Goal: Information Seeking & Learning: Check status

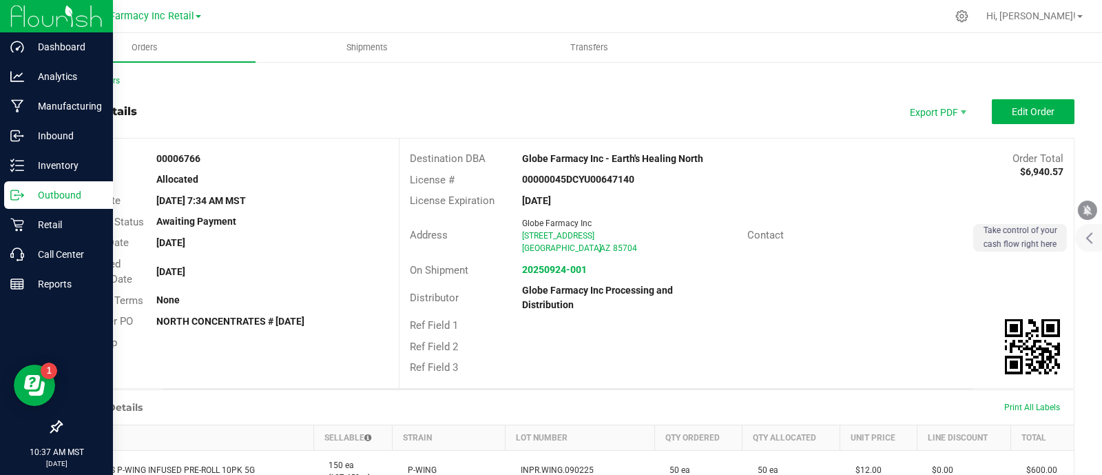
click at [24, 194] on p "Outbound" at bounding box center [65, 195] width 83 height 17
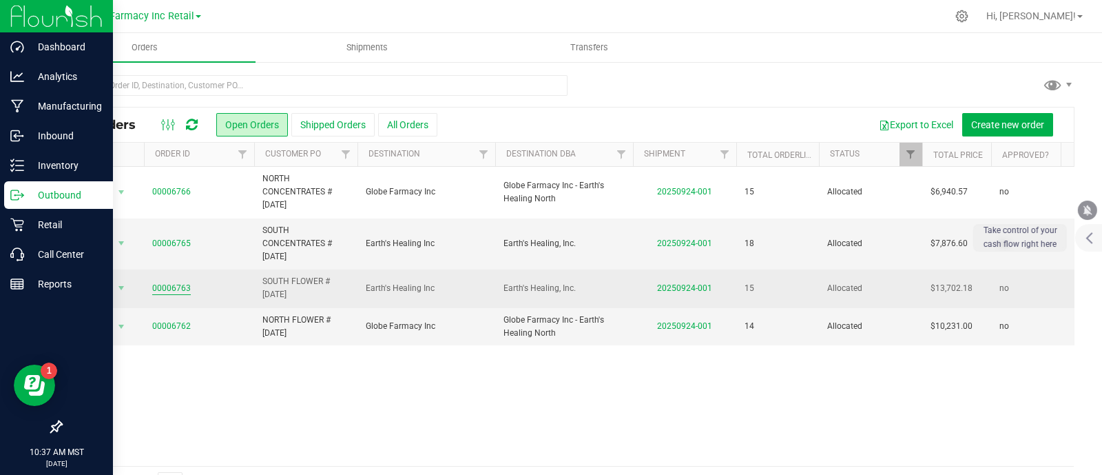
click at [167, 282] on link "00006763" at bounding box center [171, 288] width 39 height 13
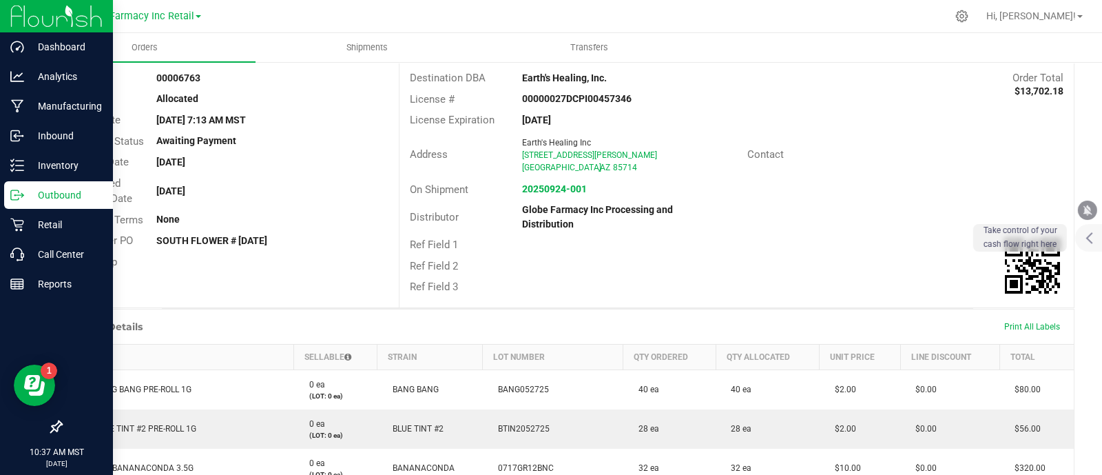
scroll to position [172, 0]
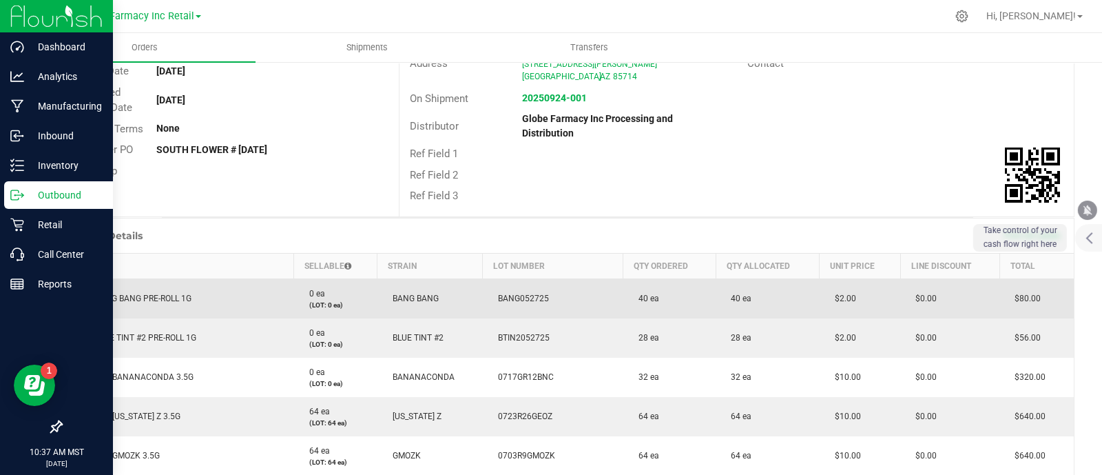
click at [163, 295] on span "DGT BANG BANG PRE-ROLL 1G" at bounding box center [130, 298] width 121 height 10
copy span "DGT BANG BANG PRE-ROLL 1G"
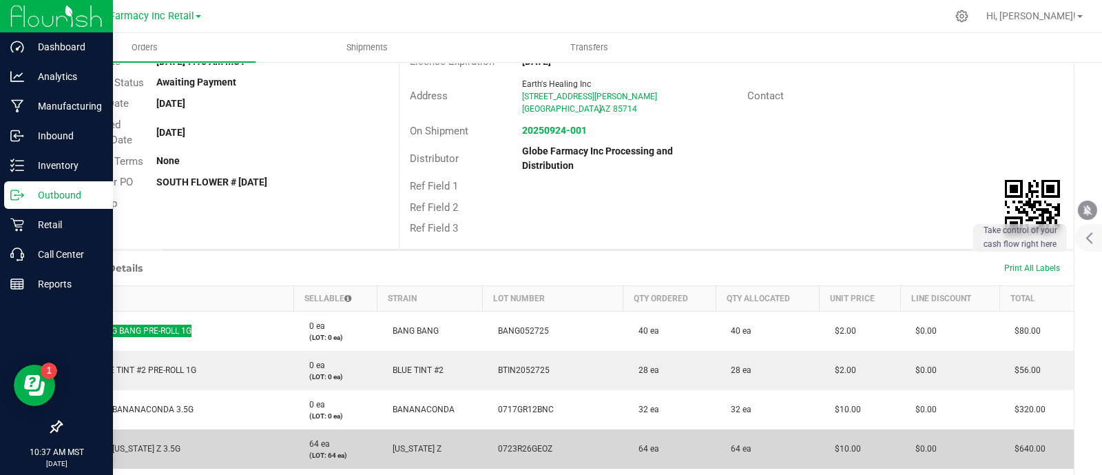
scroll to position [258, 0]
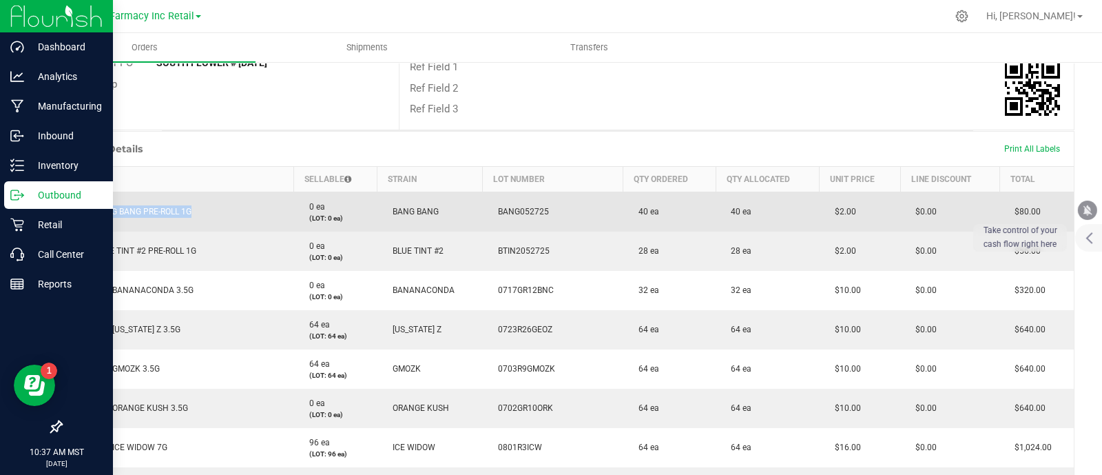
copy span "DGT BANG BANG PRE-ROLL 1G"
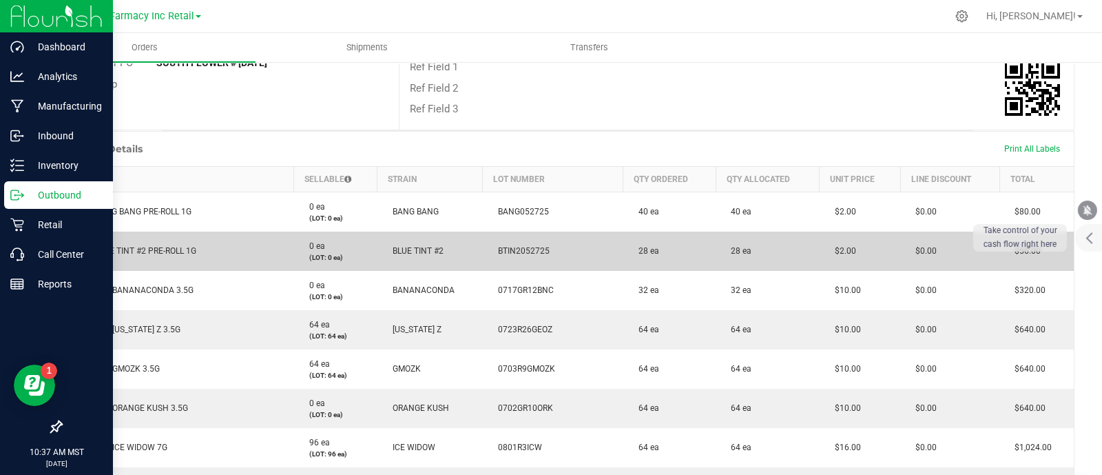
click at [145, 250] on span "DGT BLUE TINT #2 PRE-ROLL 1G" at bounding box center [133, 251] width 126 height 10
copy span "DGT BLUE TINT #2 PRE-ROLL 1G"
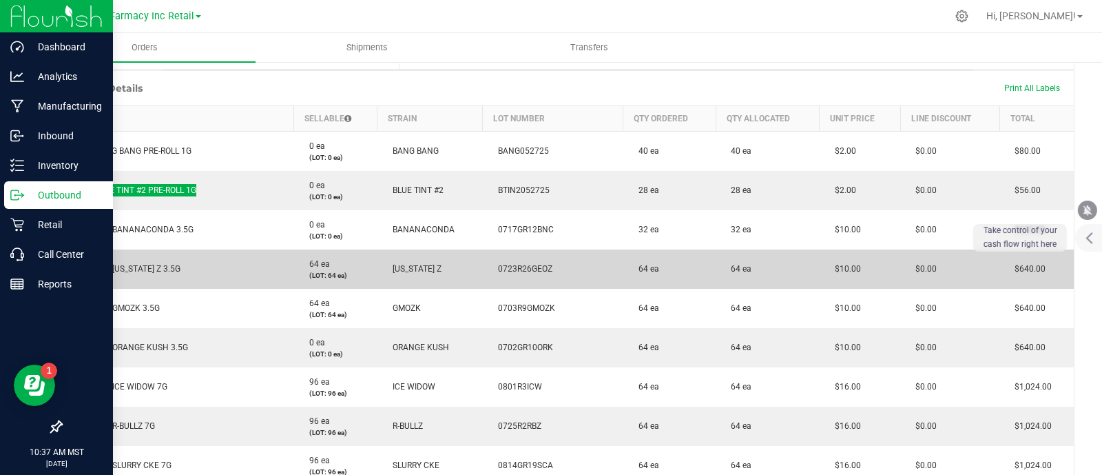
scroll to position [344, 0]
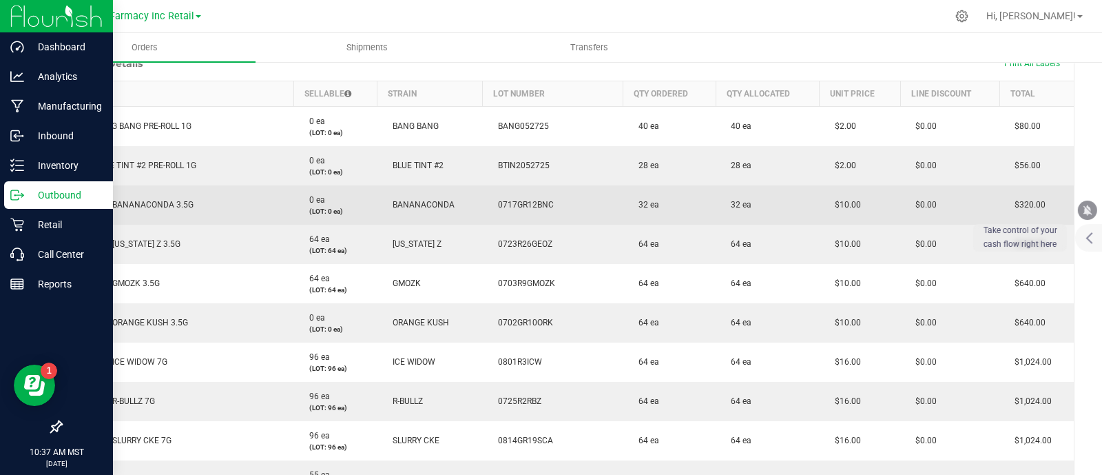
click at [135, 200] on span "FADE CO BANANACONDA 3.5G" at bounding box center [131, 205] width 123 height 10
copy span "FADE CO BANANACONDA 3.5G"
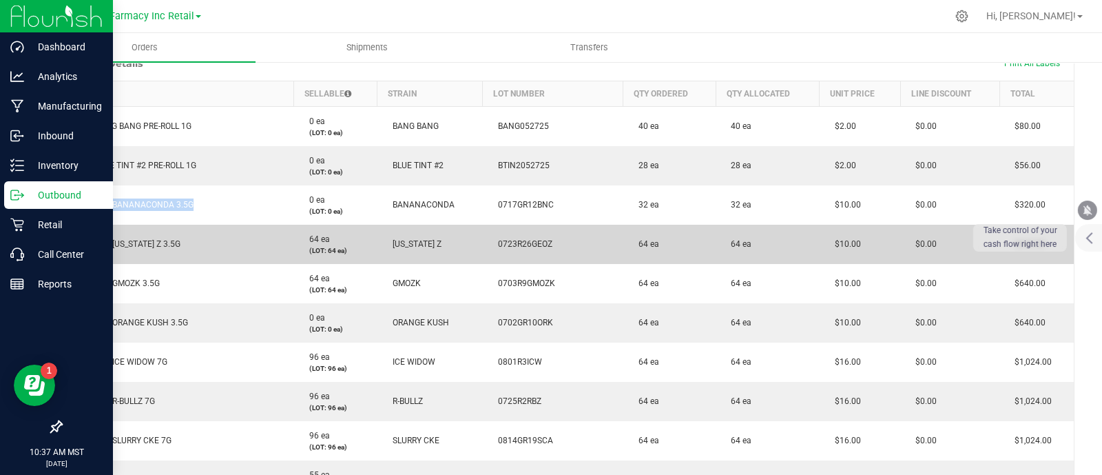
click at [136, 236] on td "FADE CO [US_STATE] Z 3.5G" at bounding box center [178, 244] width 232 height 39
copy span "FADE CO [US_STATE] Z 3.5G"
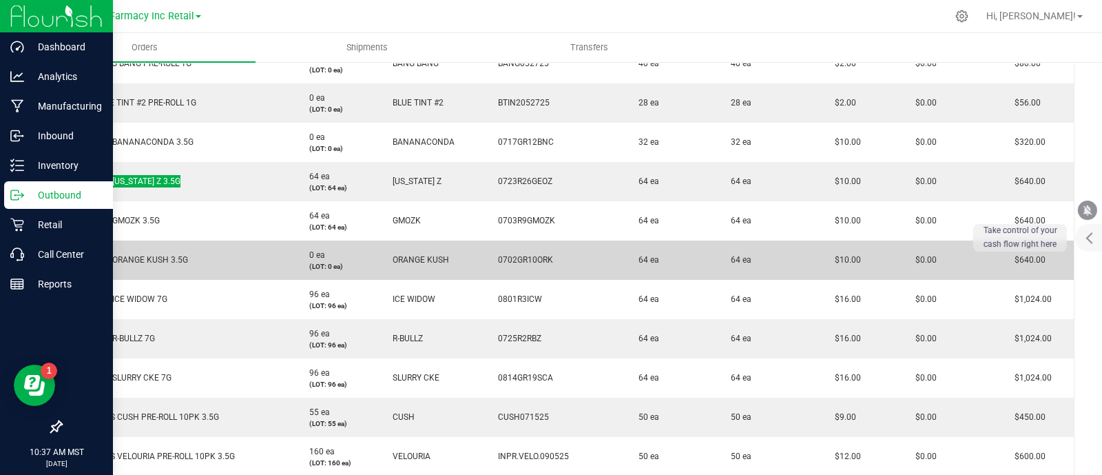
scroll to position [431, 0]
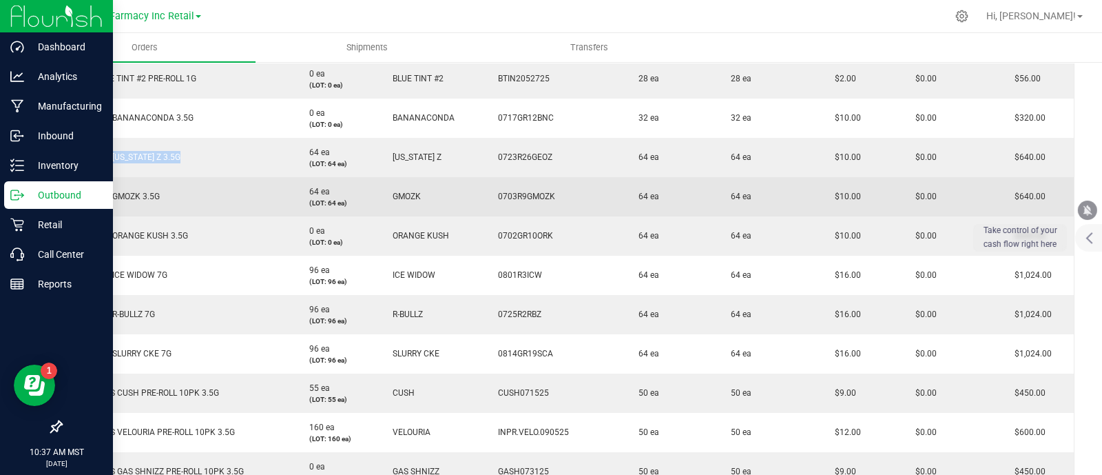
click at [125, 204] on td "FADE CO GMOZK 3.5G" at bounding box center [178, 196] width 232 height 39
copy span "FADE CO GMOZK 3.5G"
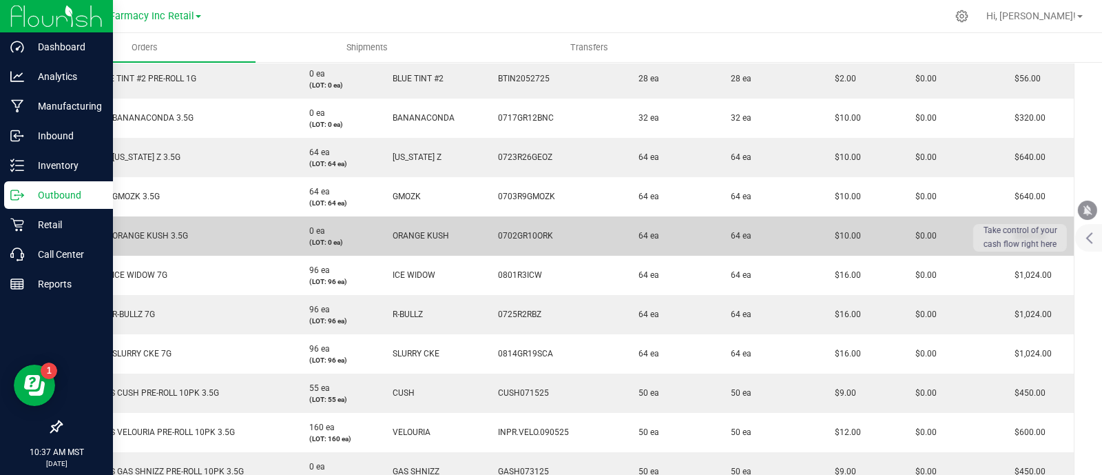
click at [147, 238] on span "FADE CO ORANGE KUSH 3.5G" at bounding box center [129, 236] width 118 height 10
copy span "FADE CO ORANGE KUSH 3.5G"
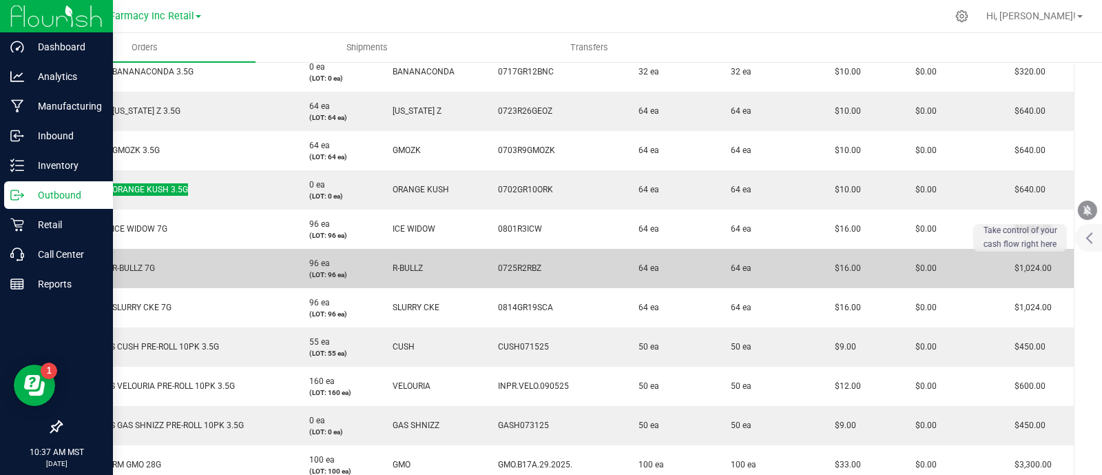
scroll to position [517, 0]
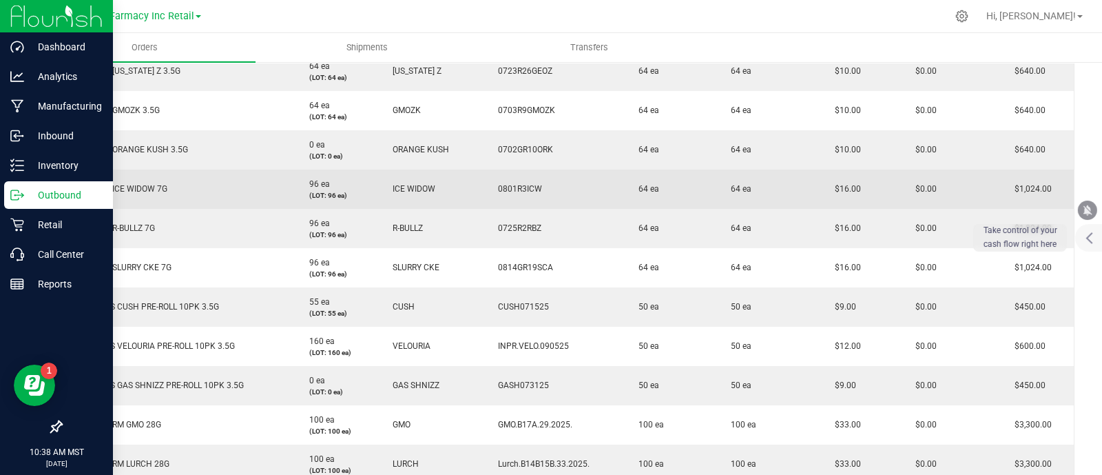
click at [118, 191] on span "FADE CO ICE WIDOW 7G" at bounding box center [118, 189] width 97 height 10
click at [117, 191] on span "FADE CO ICE WIDOW 7G" at bounding box center [118, 189] width 97 height 10
copy span "FADE CO ICE WIDOW 7G"
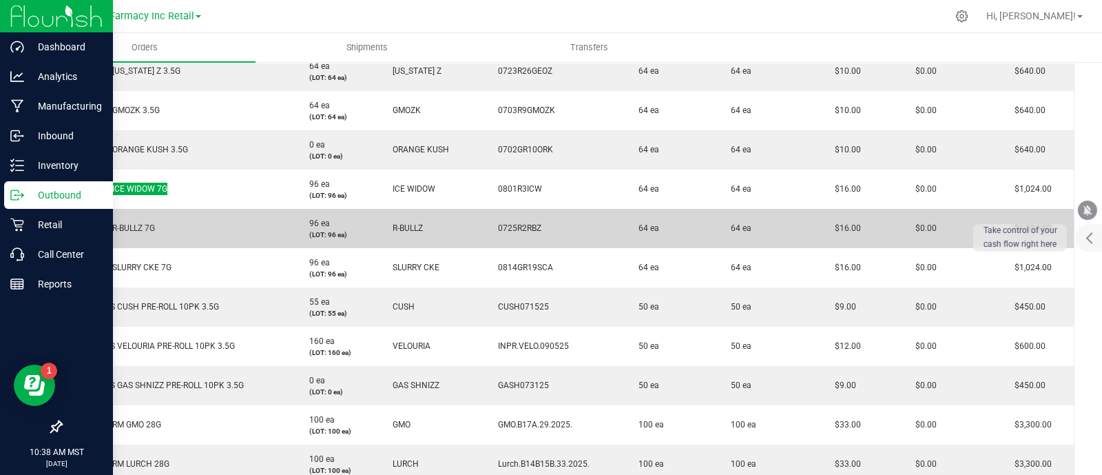
scroll to position [602, 0]
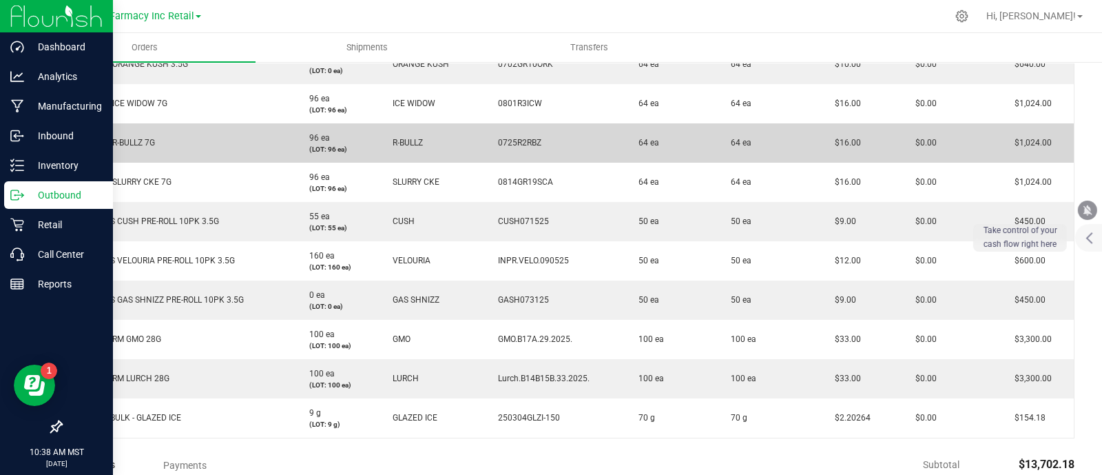
click at [130, 140] on span "FADE CO R-BULLZ 7G" at bounding box center [112, 143] width 85 height 10
copy span "FADE CO R-BULLZ 7G"
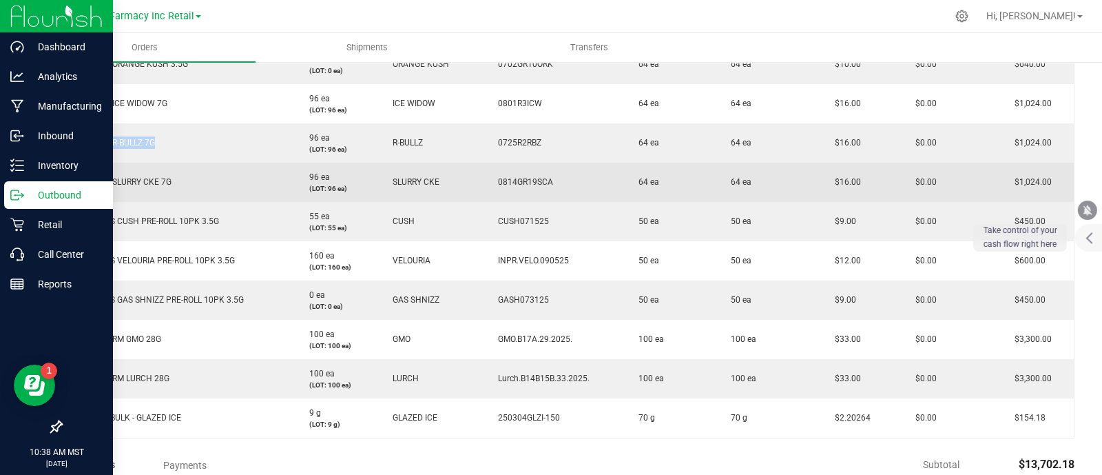
click at [149, 185] on td "FADE CO SLURRY CKE 7G" at bounding box center [178, 182] width 232 height 39
copy span "FADE CO SLURRY CKE 7G"
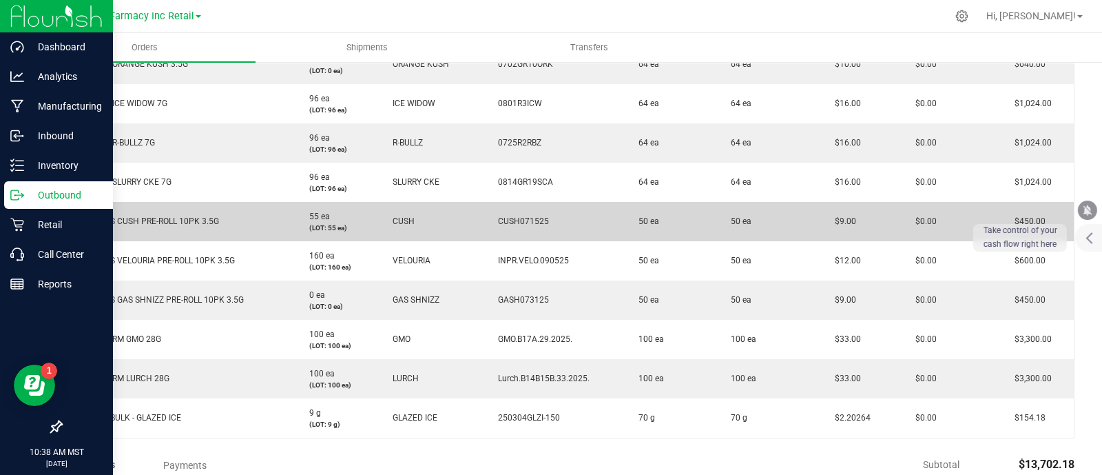
click at [200, 218] on span "SHORTIES CUSH PRE-ROLL 10PK 3.5G" at bounding box center [144, 221] width 149 height 10
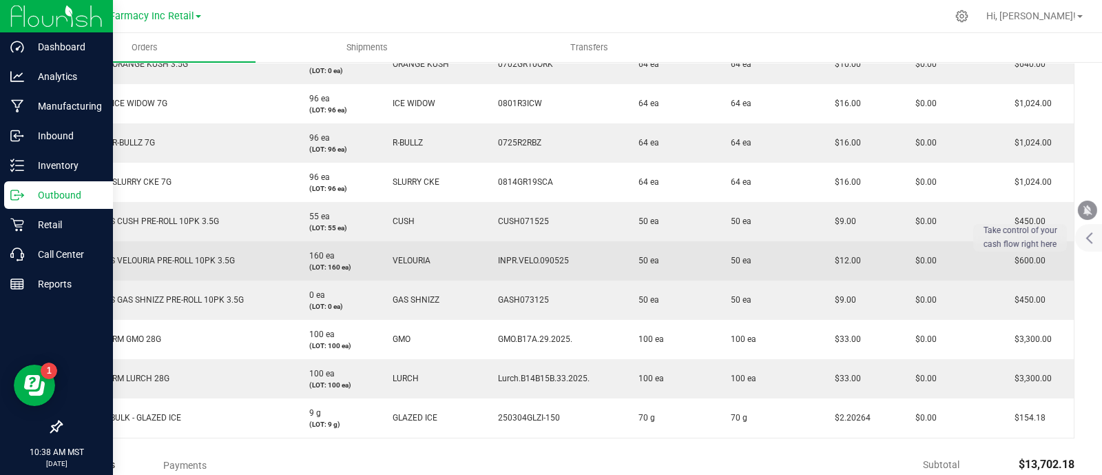
click at [187, 263] on span "SHORTIES VELOURIA PRE-ROLL 10PK 3.5G" at bounding box center [152, 261] width 165 height 10
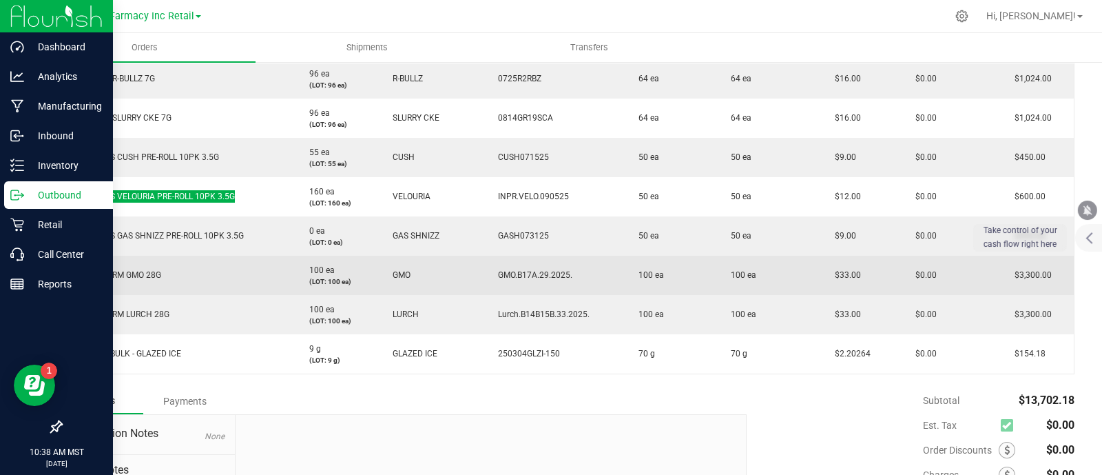
scroll to position [688, 0]
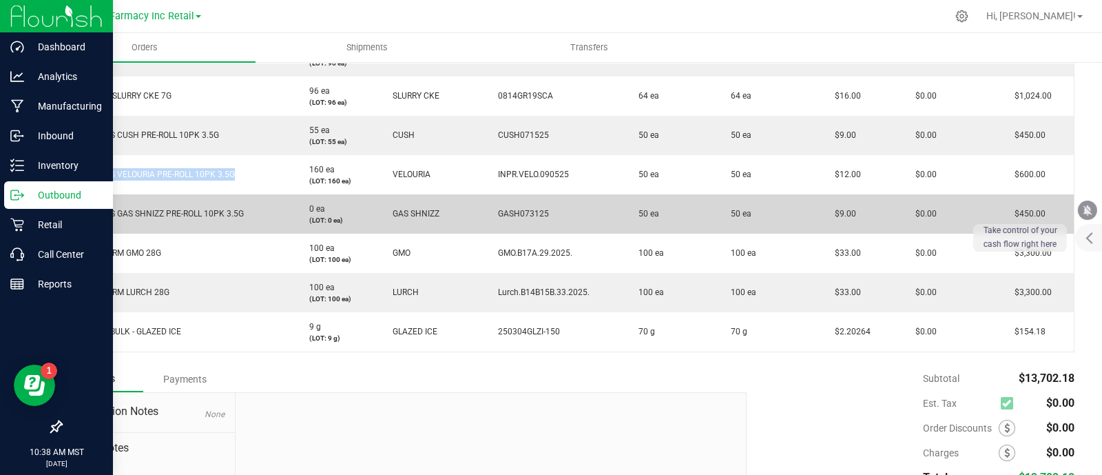
click at [117, 216] on span "SHORTIES GAS SHNIZZ PRE-ROLL 10PK 3.5G" at bounding box center [157, 214] width 174 height 10
click at [117, 215] on span "SHORTIES GAS SHNIZZ PRE-ROLL 10PK 3.5G" at bounding box center [157, 214] width 174 height 10
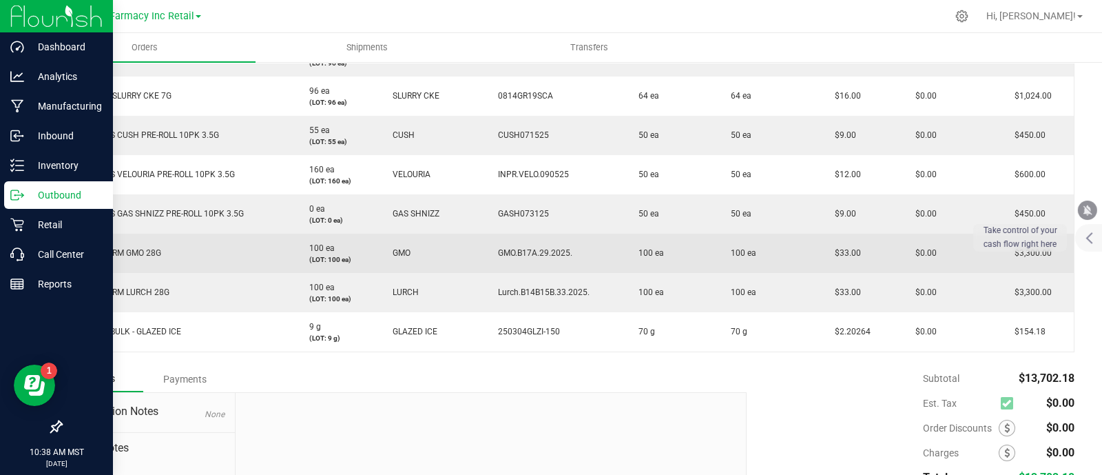
click at [114, 249] on span "THE PHARM GMO 28G" at bounding box center [115, 253] width 91 height 10
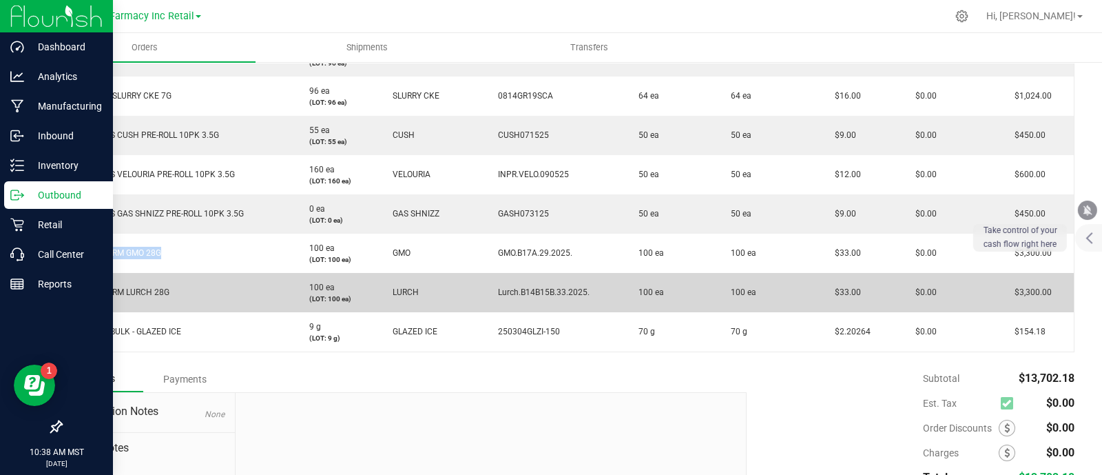
click at [147, 290] on span "THE PHARM LURCH 28G" at bounding box center [119, 292] width 99 height 10
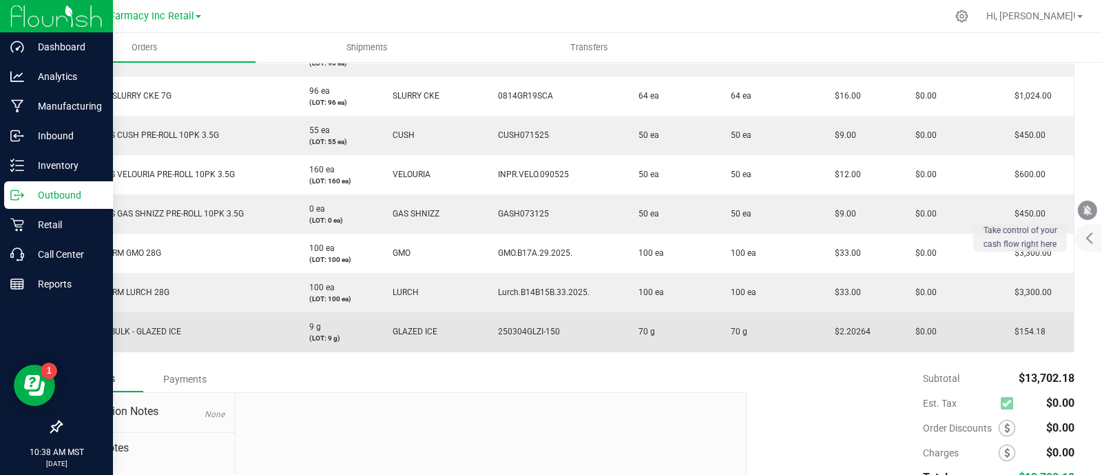
click at [168, 330] on span "VORTEX BULK - GLAZED ICE" at bounding box center [125, 332] width 111 height 10
click at [168, 329] on span "VORTEX BULK - GLAZED ICE" at bounding box center [125, 332] width 111 height 10
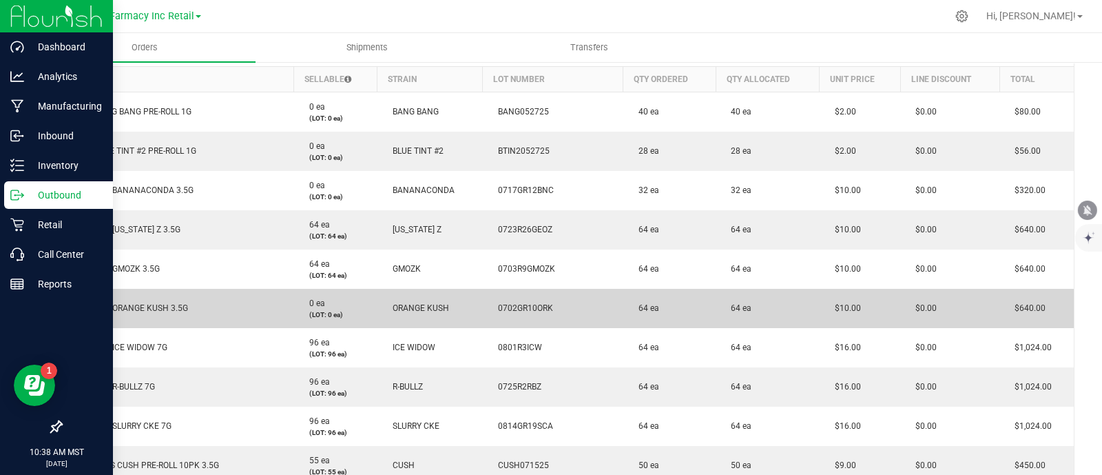
scroll to position [258, 0]
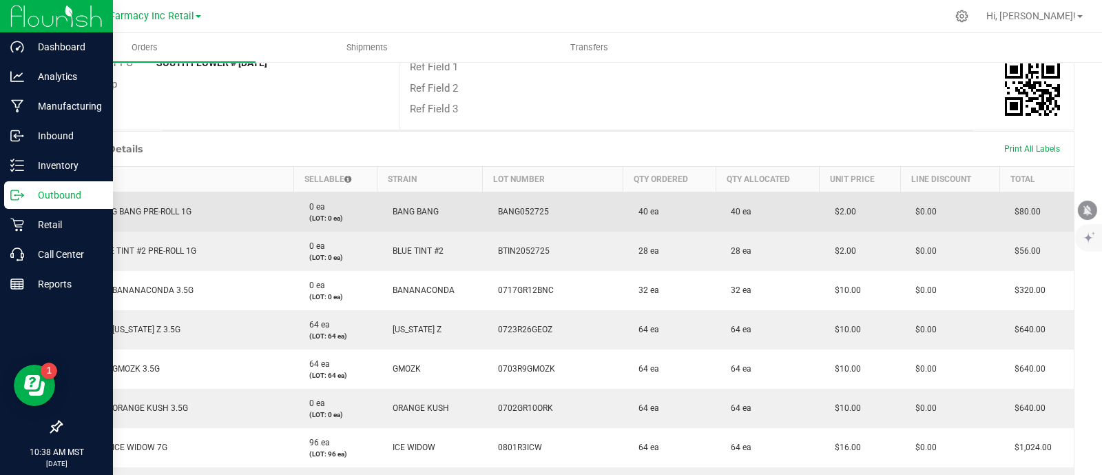
drag, startPoint x: 860, startPoint y: 209, endPoint x: 813, endPoint y: 201, distance: 47.6
click at [820, 201] on td "$2.00" at bounding box center [860, 212] width 81 height 40
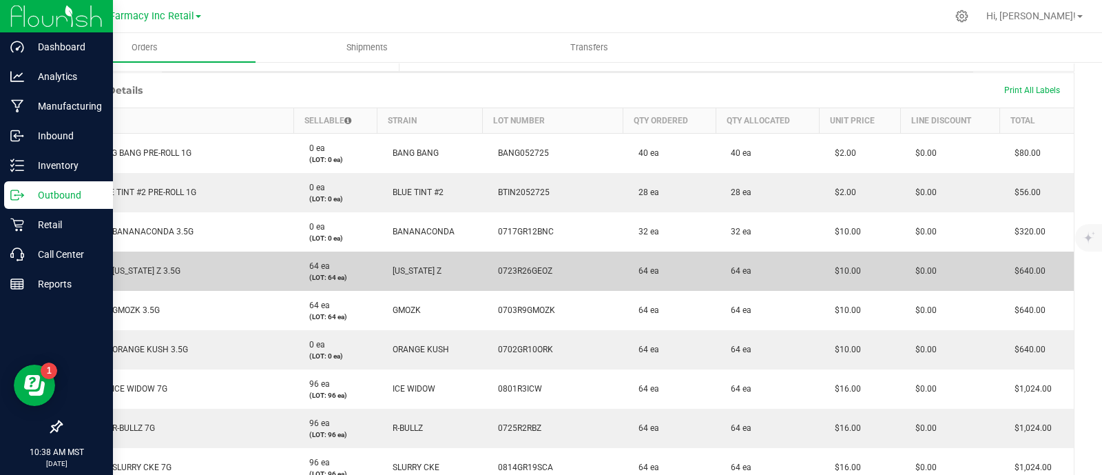
scroll to position [344, 0]
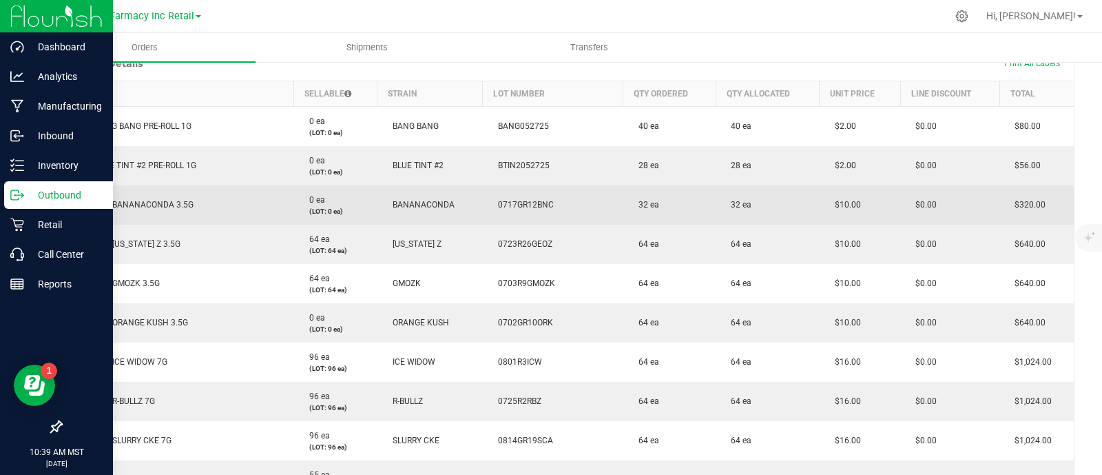
drag, startPoint x: 851, startPoint y: 202, endPoint x: 818, endPoint y: 206, distance: 34.0
click at [820, 206] on td "$10.00" at bounding box center [860, 204] width 81 height 39
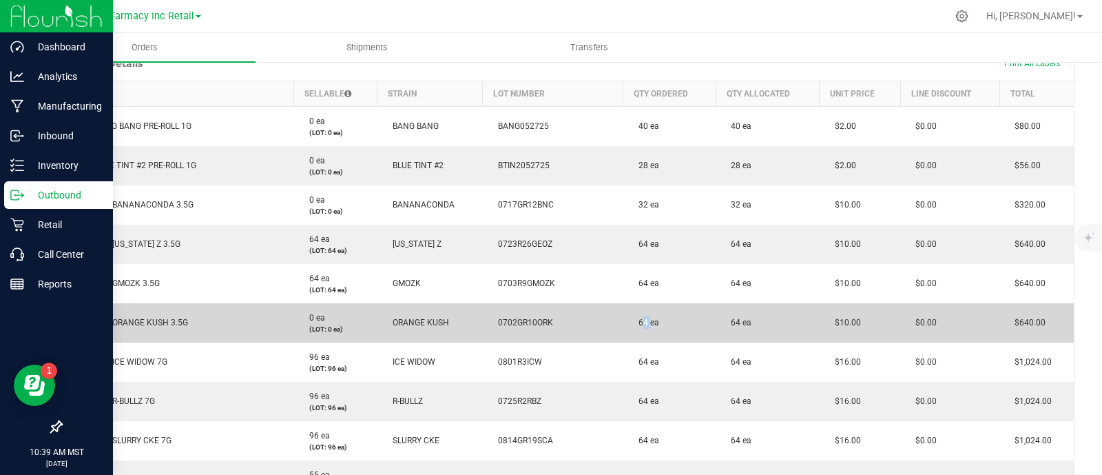
drag, startPoint x: 641, startPoint y: 317, endPoint x: 629, endPoint y: 323, distance: 13.3
click at [632, 323] on span "64 ea" at bounding box center [646, 323] width 28 height 10
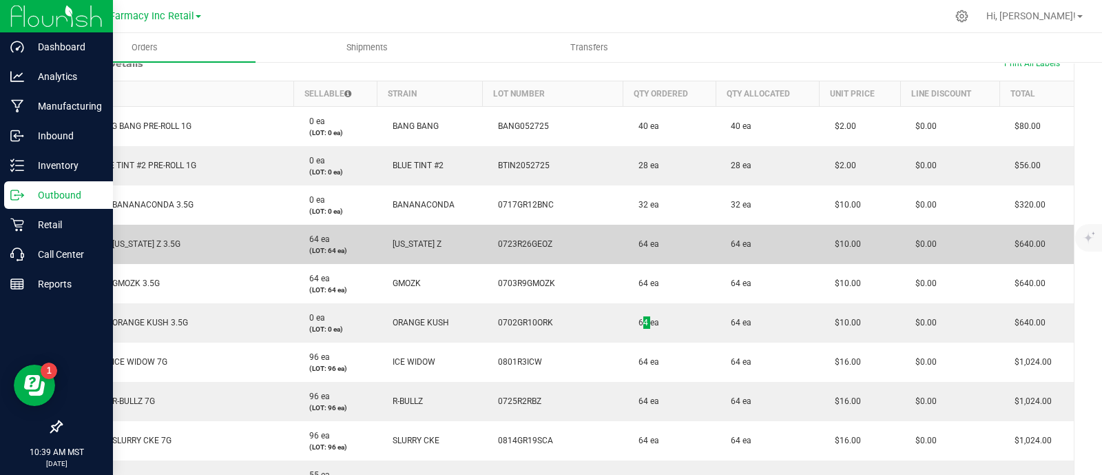
scroll to position [431, 0]
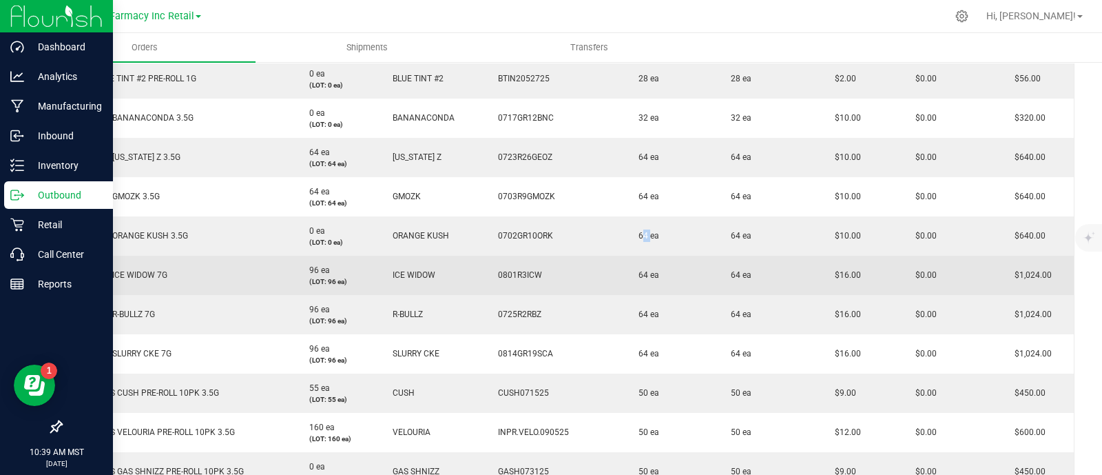
drag, startPoint x: 853, startPoint y: 274, endPoint x: 820, endPoint y: 275, distance: 33.1
click at [821, 275] on td "$16.00" at bounding box center [860, 275] width 81 height 39
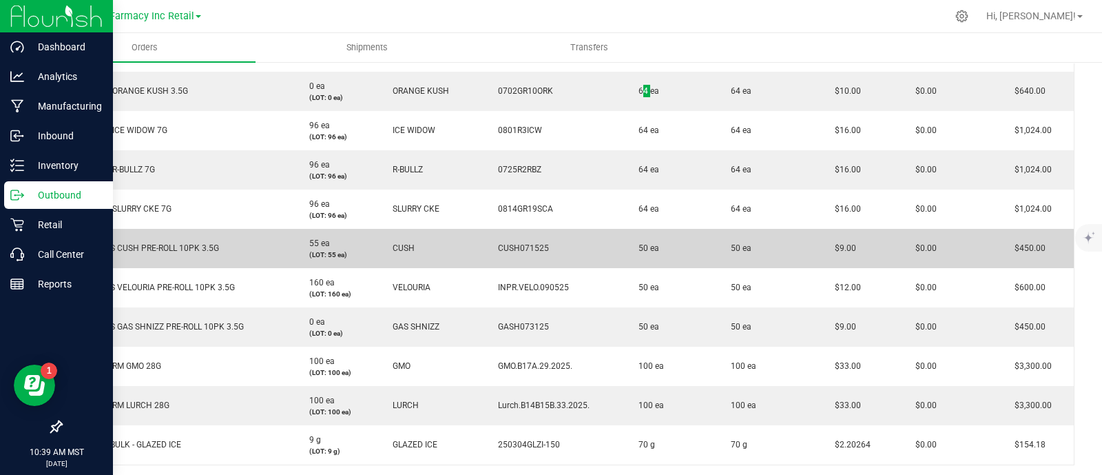
scroll to position [602, 0]
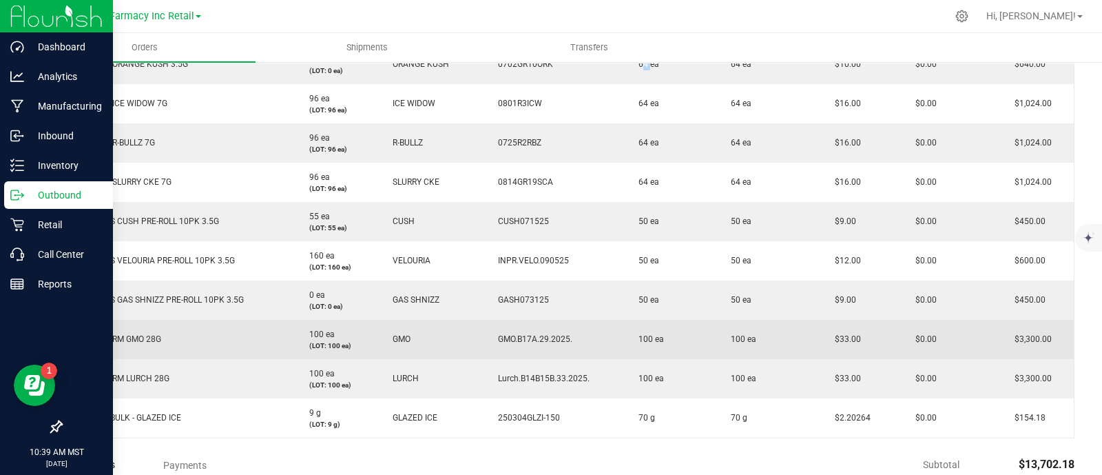
click at [820, 336] on td "$33.00" at bounding box center [860, 339] width 81 height 39
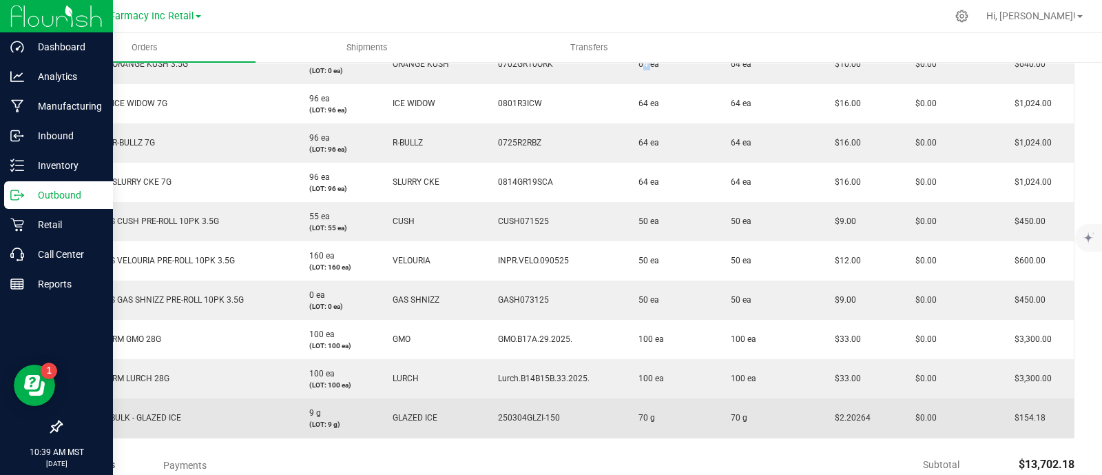
drag, startPoint x: 870, startPoint y: 410, endPoint x: 801, endPoint y: 417, distance: 69.2
click at [801, 417] on outbound-order-line-row "VORTEX BULK - GLAZED ICE 9 g (LOT: 9 g) GLAZED ICE 250304GLZI-150 70 g 70 g $2.…" at bounding box center [568, 417] width 1013 height 39
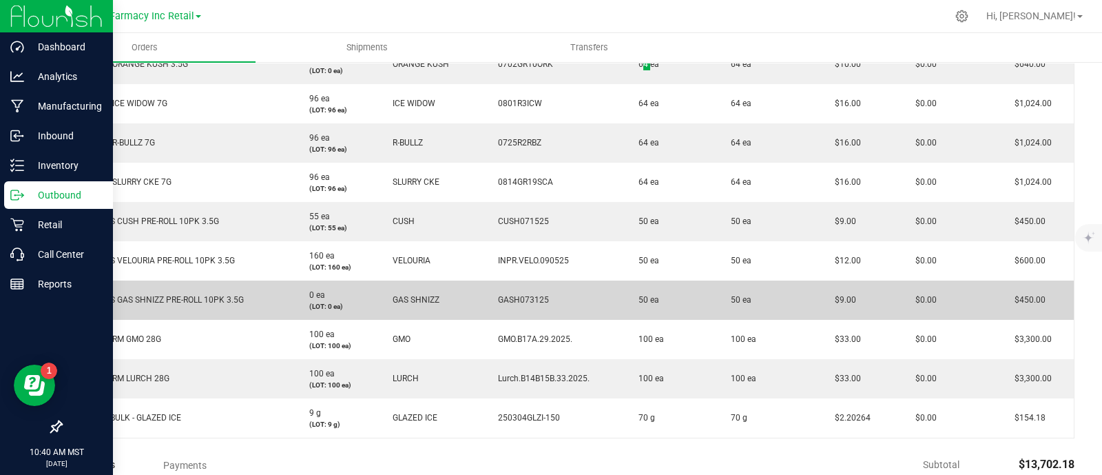
scroll to position [775, 0]
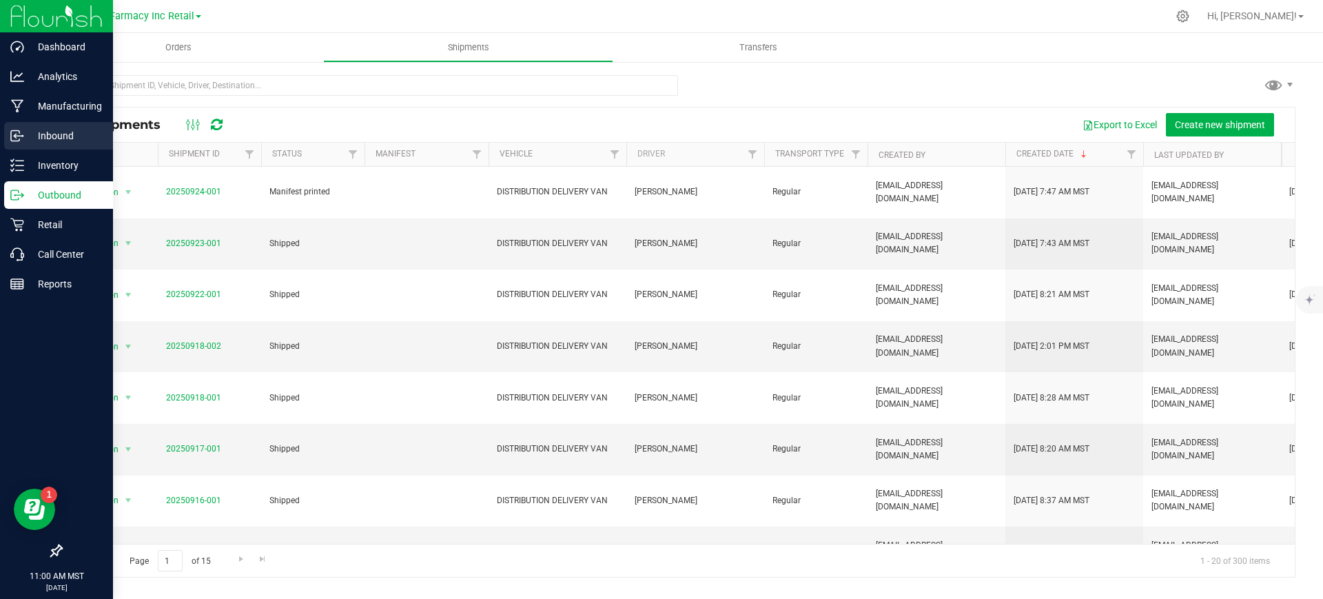
click at [15, 139] on icon at bounding box center [17, 136] width 14 height 14
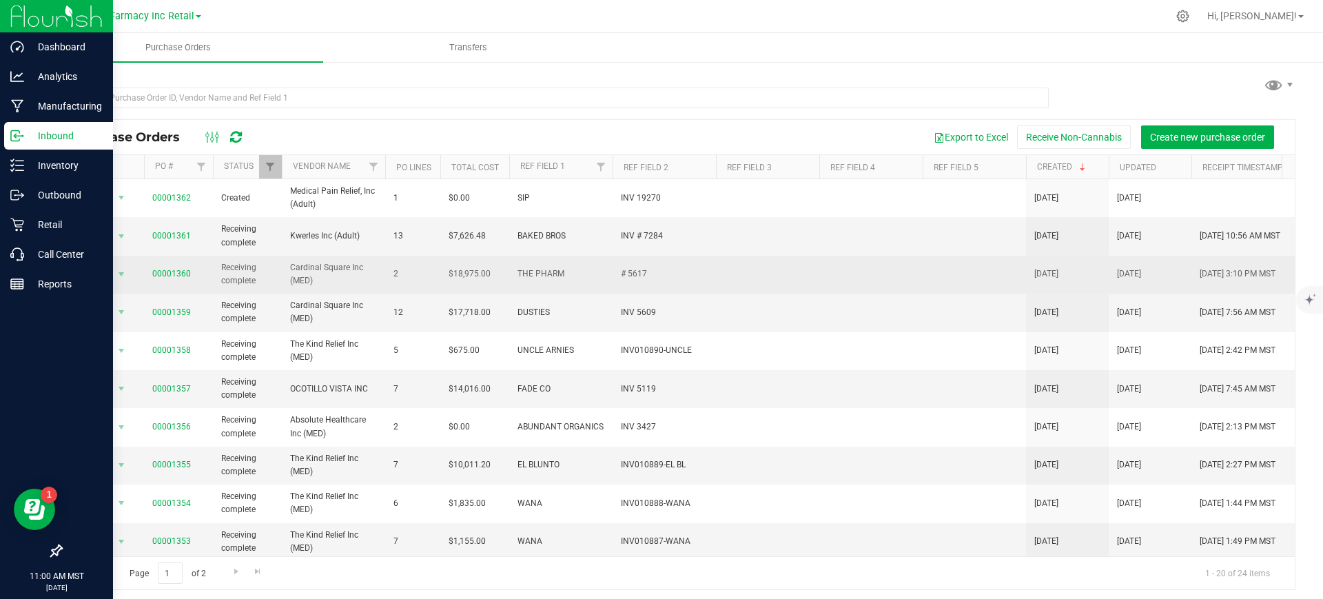
click at [552, 292] on td "THE PHARM" at bounding box center [560, 275] width 103 height 38
drag, startPoint x: 581, startPoint y: 273, endPoint x: 507, endPoint y: 273, distance: 74.4
click at [507, 273] on tr "Action Action Close purchase order Edit purchase order PO audit log Re-order Vi…" at bounding box center [808, 275] width 1495 height 38
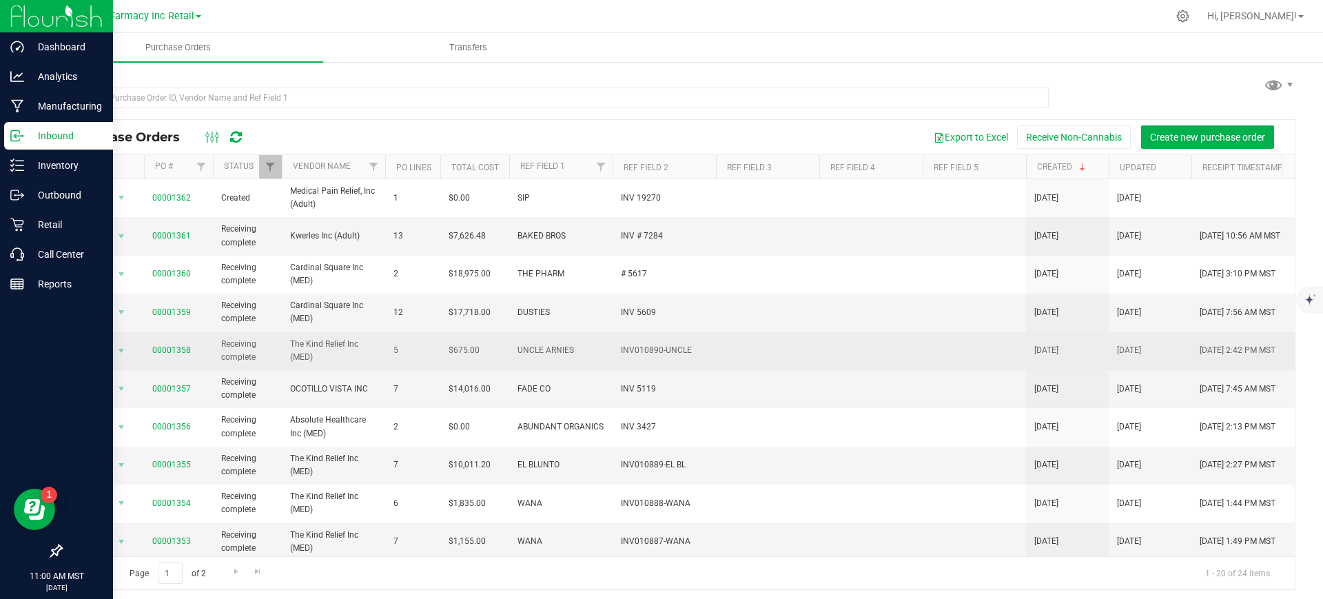
click at [555, 349] on span "UNCLE ARNIES" at bounding box center [560, 350] width 87 height 13
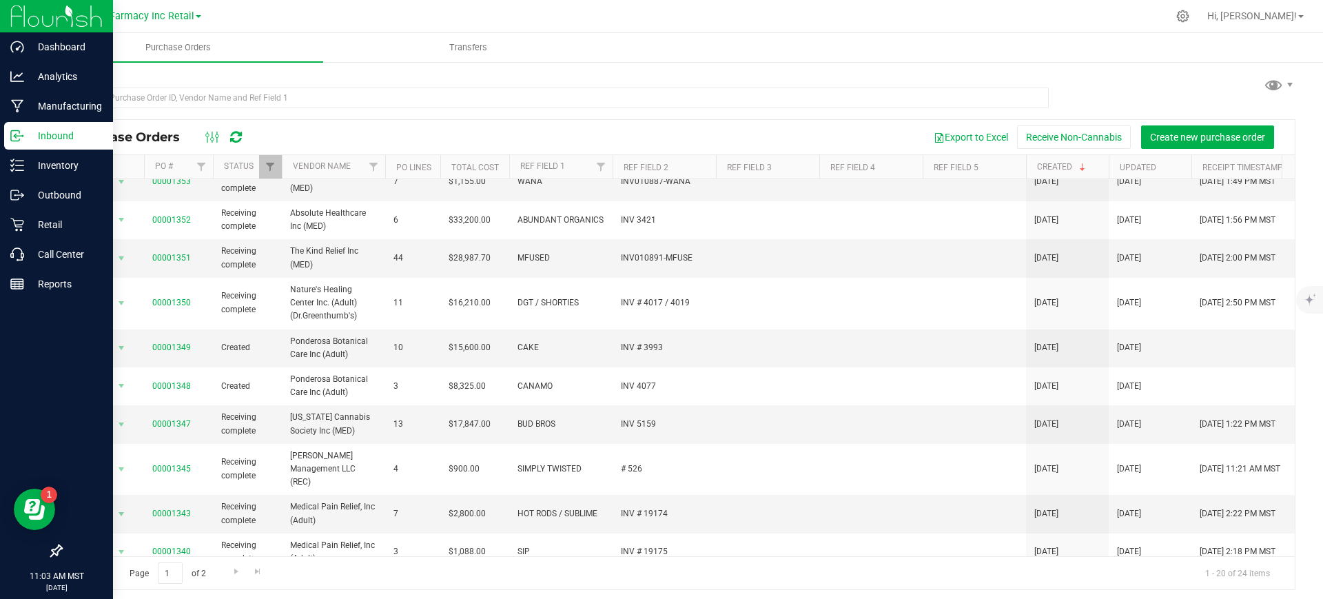
scroll to position [426, 0]
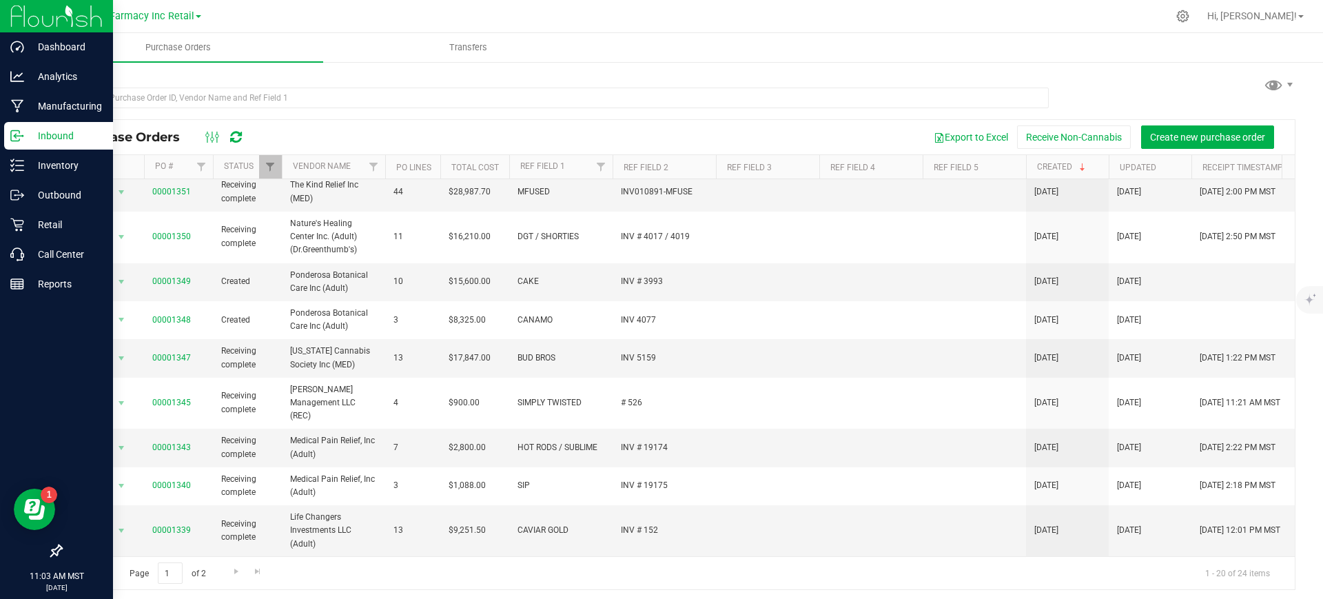
click at [23, 134] on icon at bounding box center [17, 136] width 14 height 14
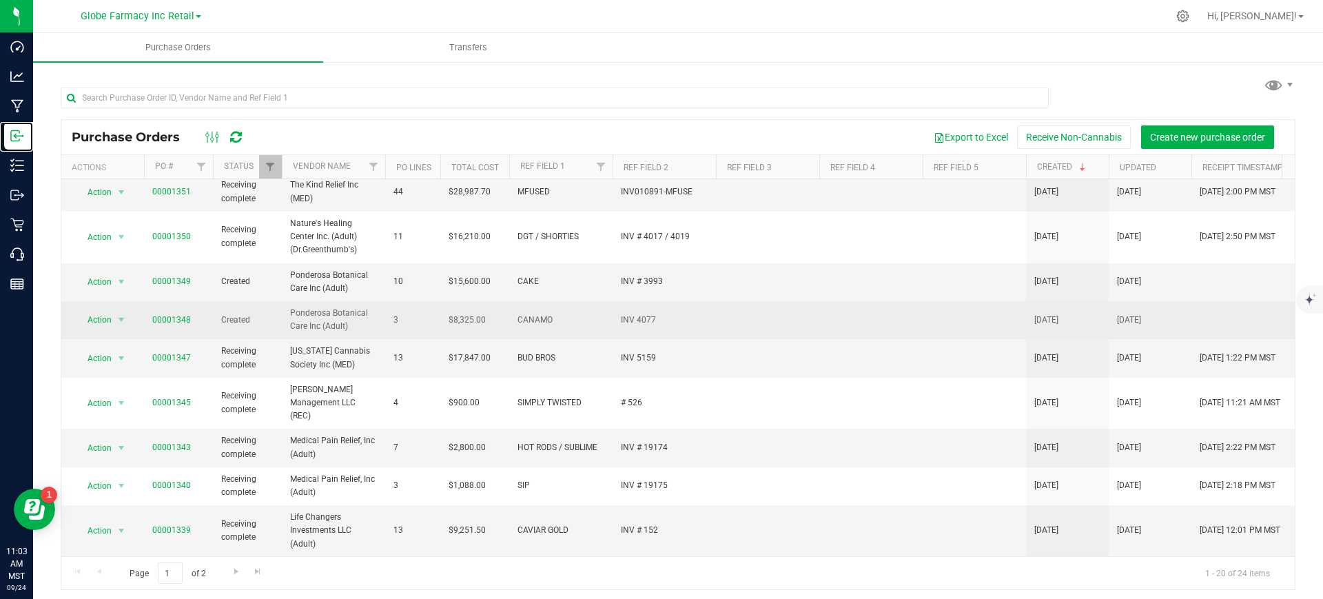
scroll to position [0, 0]
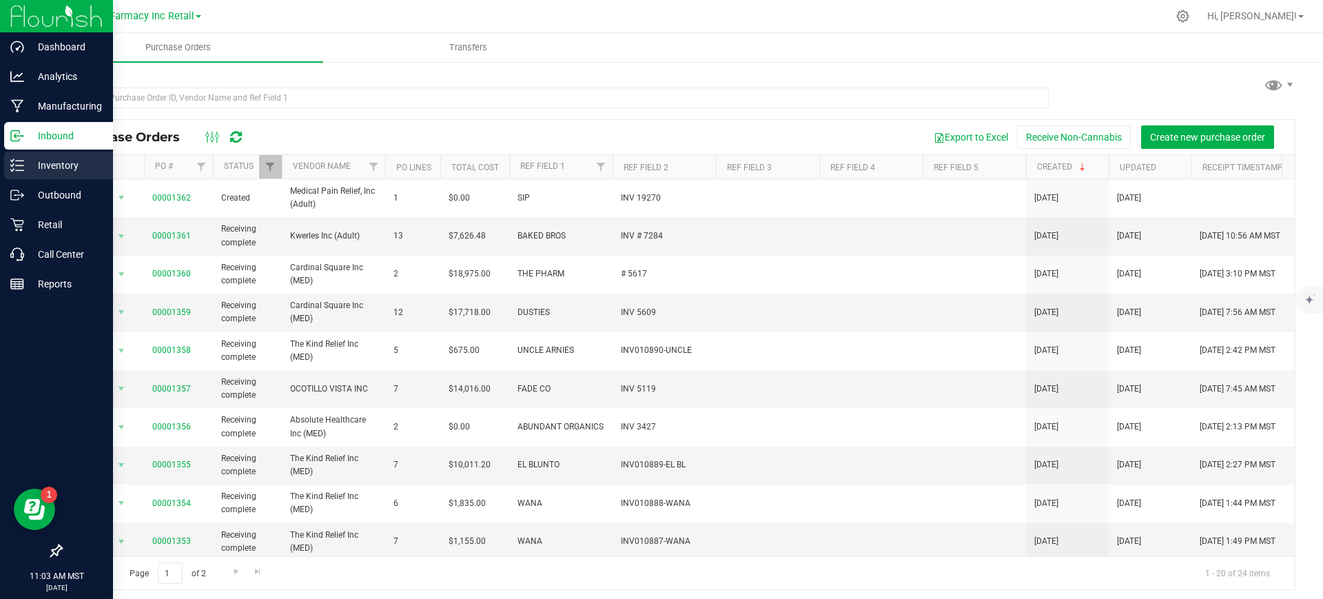
click at [19, 175] on div "Inventory" at bounding box center [58, 166] width 109 height 28
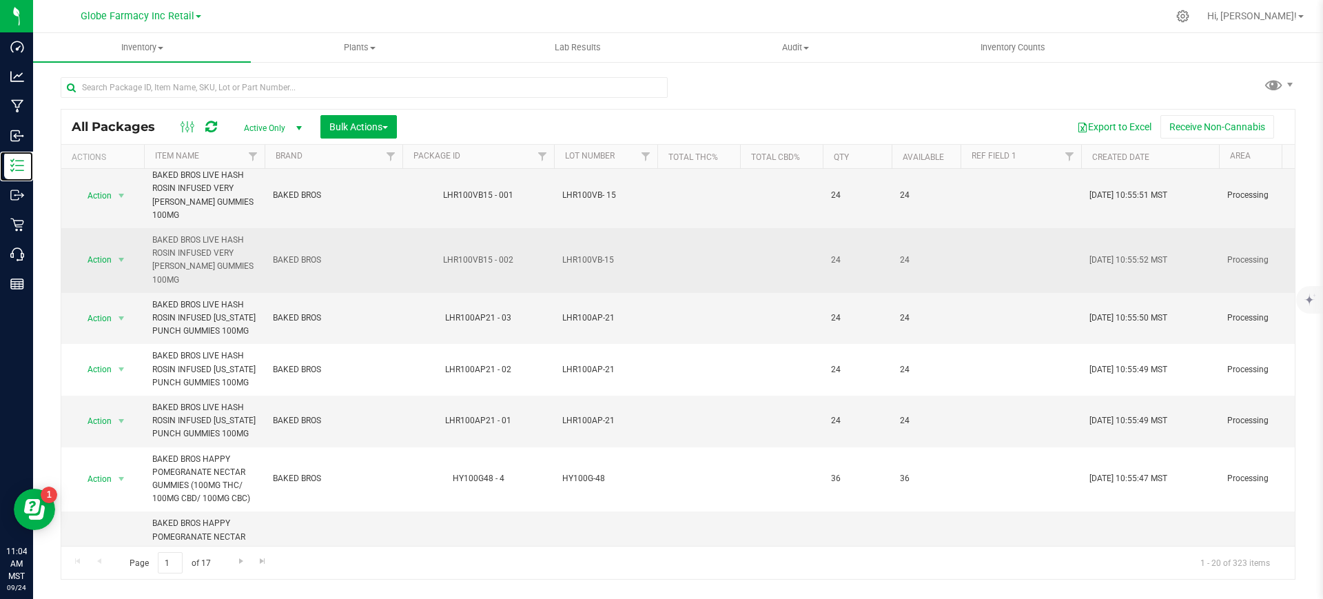
scroll to position [915, 0]
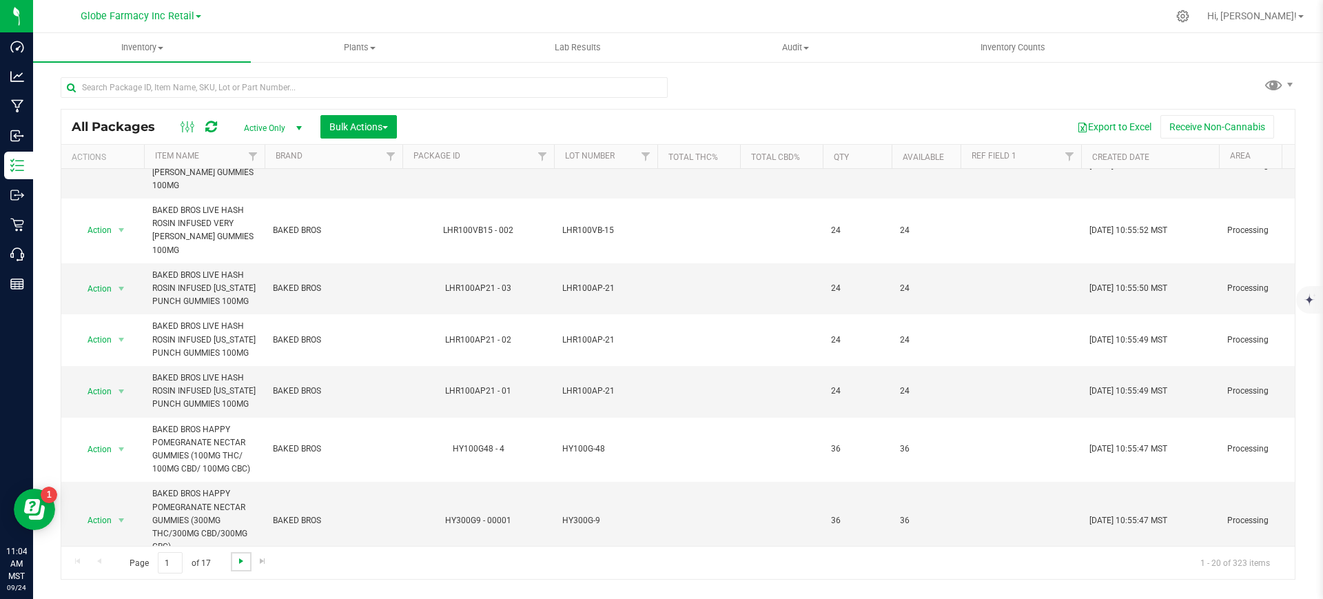
click at [239, 558] on span "Go to the next page" at bounding box center [241, 560] width 11 height 11
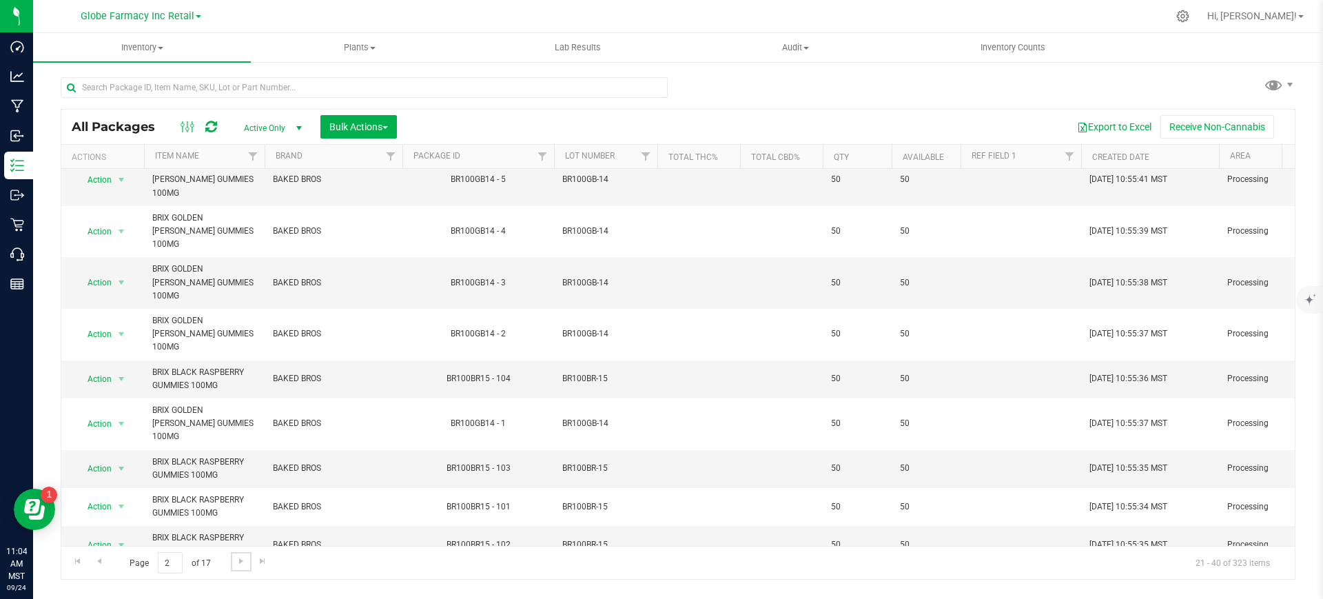
scroll to position [571, 0]
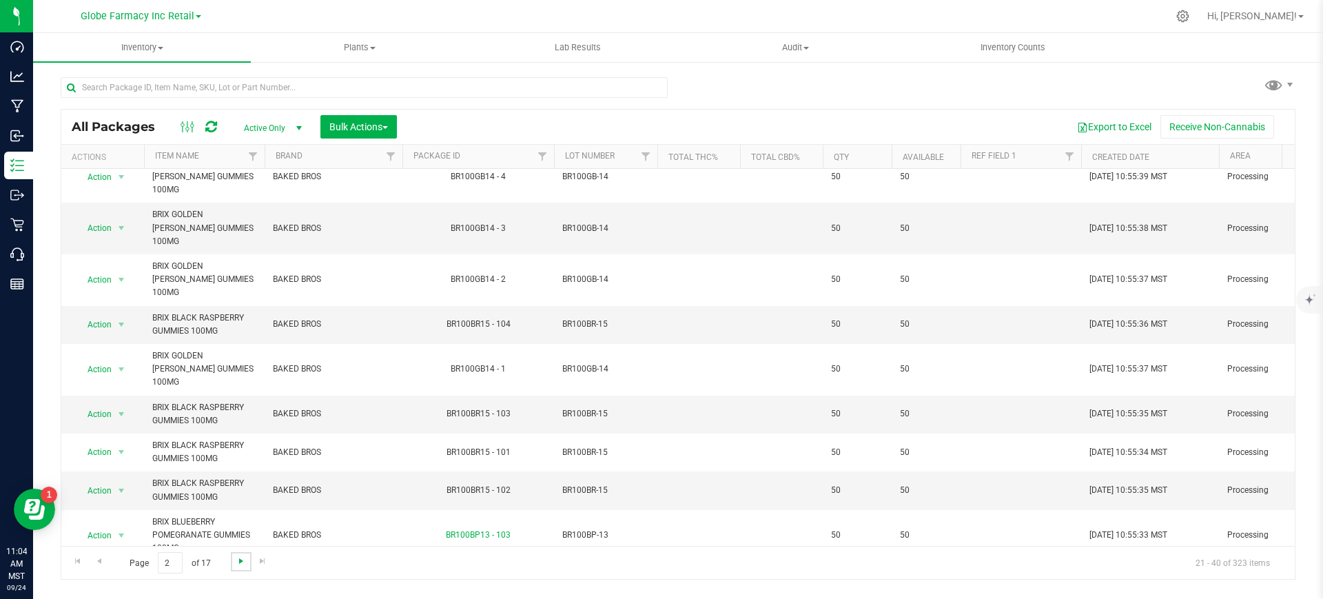
click at [237, 561] on span "Go to the next page" at bounding box center [241, 560] width 11 height 11
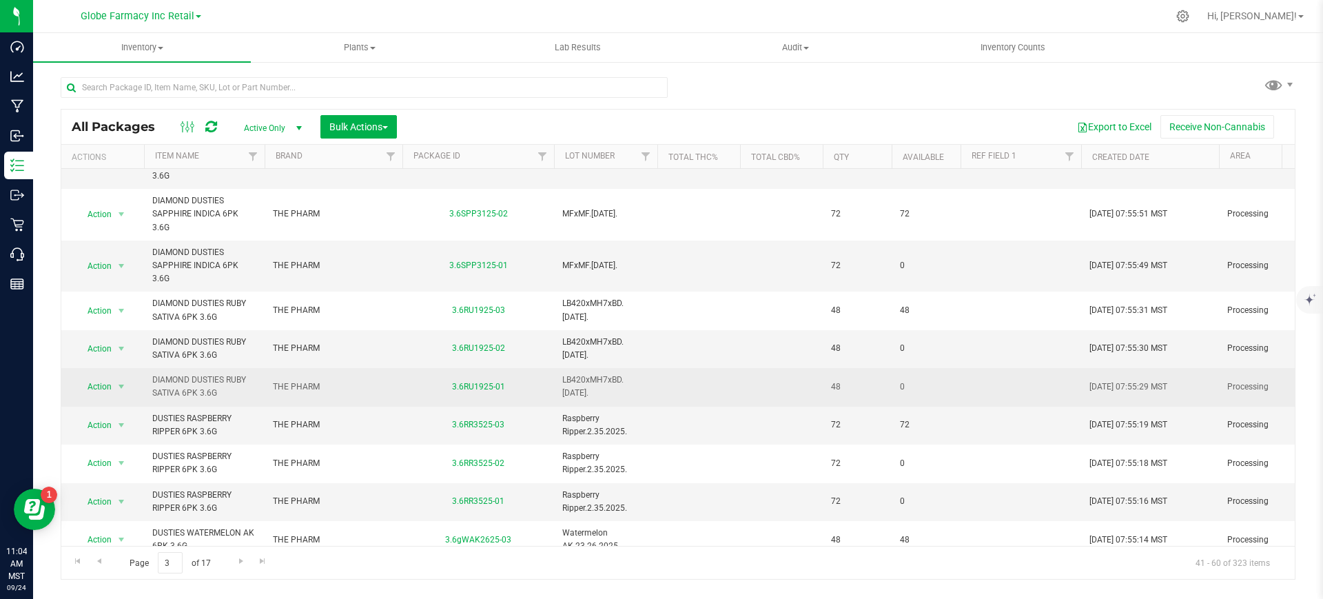
scroll to position [412, 0]
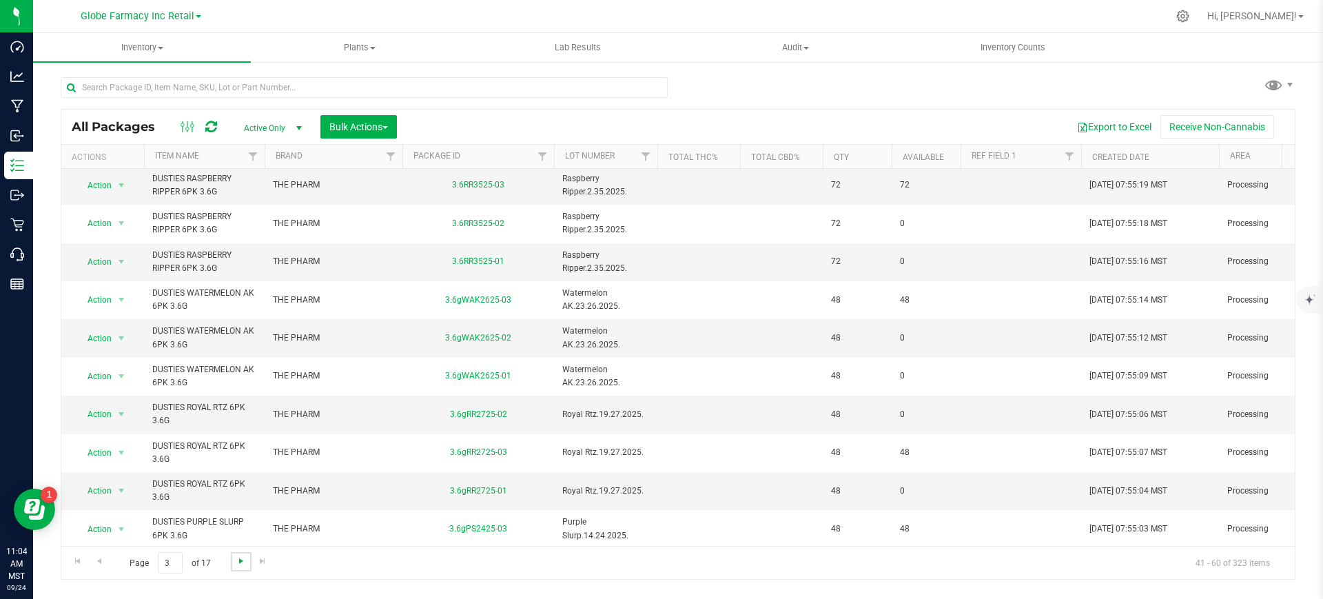
click at [244, 564] on span "Go to the next page" at bounding box center [241, 560] width 11 height 11
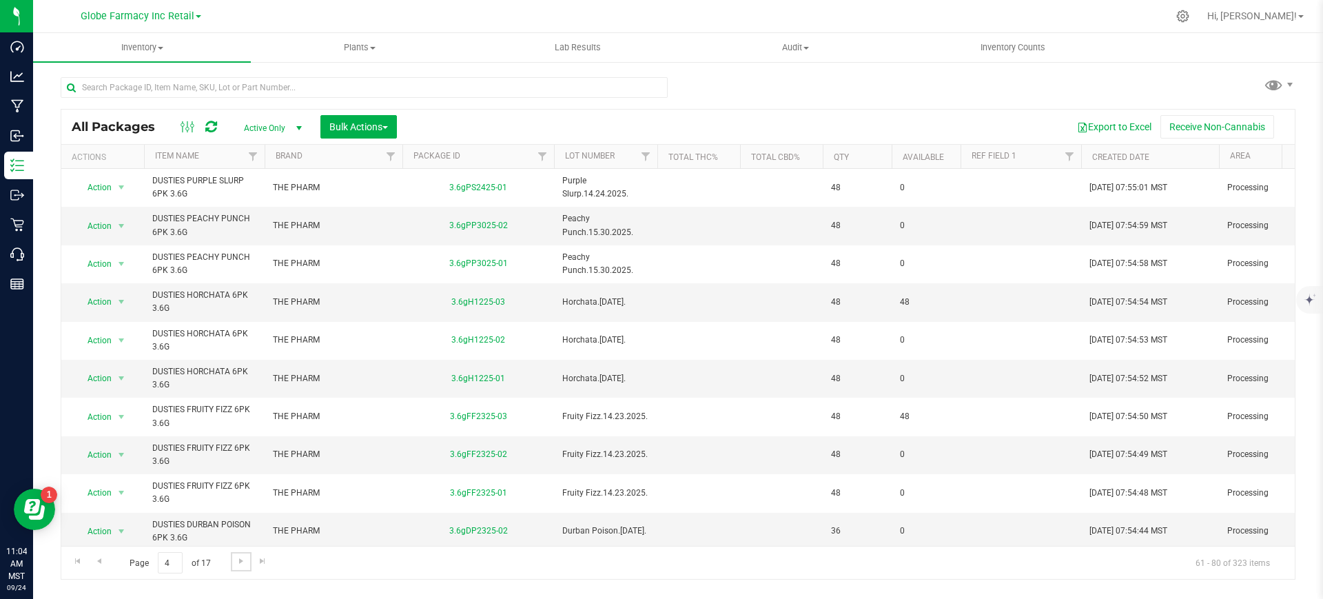
scroll to position [399, 0]
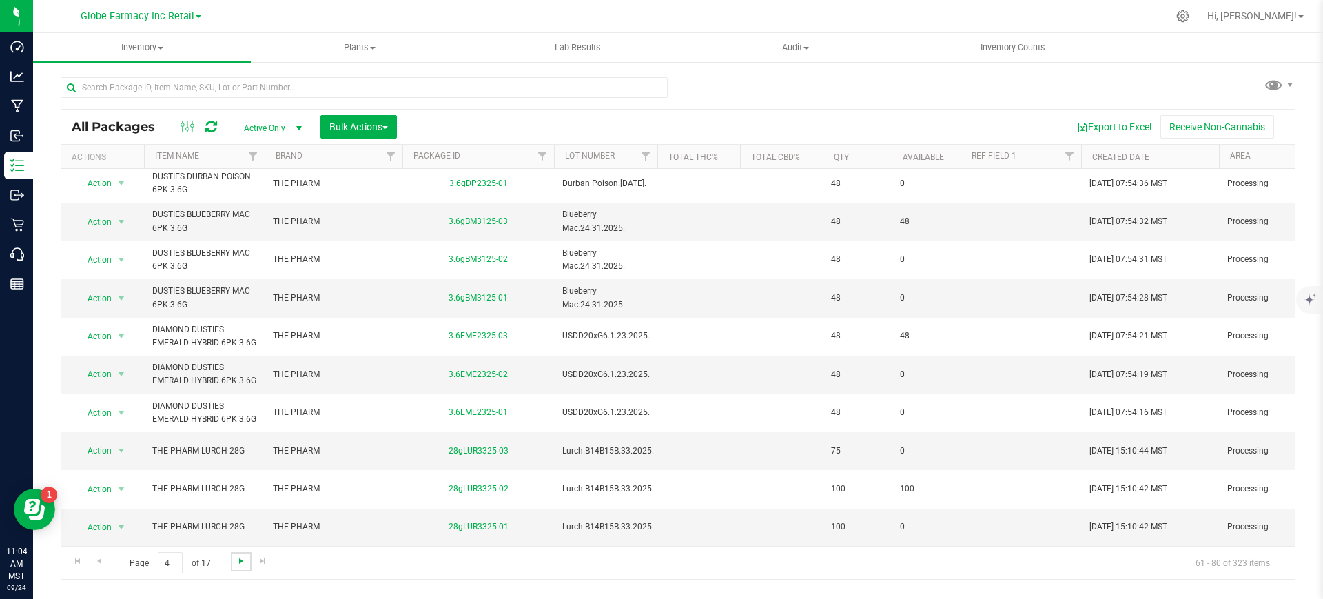
click at [238, 566] on span "Go to the next page" at bounding box center [241, 560] width 11 height 11
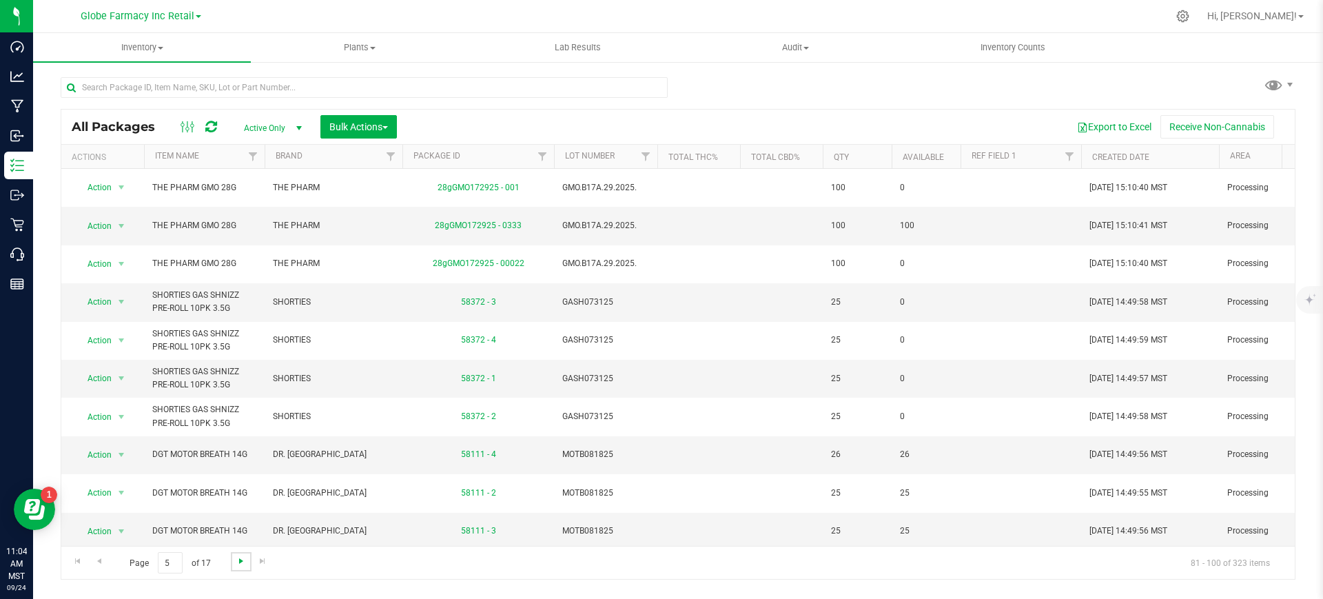
scroll to position [344, 0]
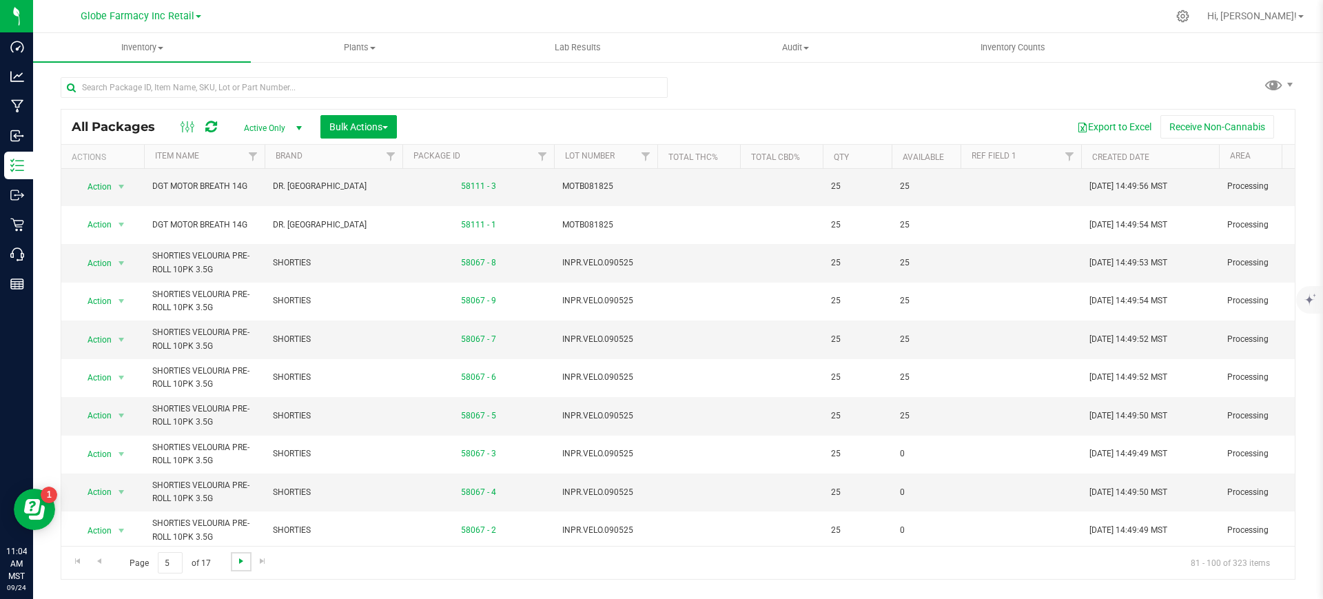
click at [238, 566] on span "Go to the next page" at bounding box center [241, 560] width 11 height 11
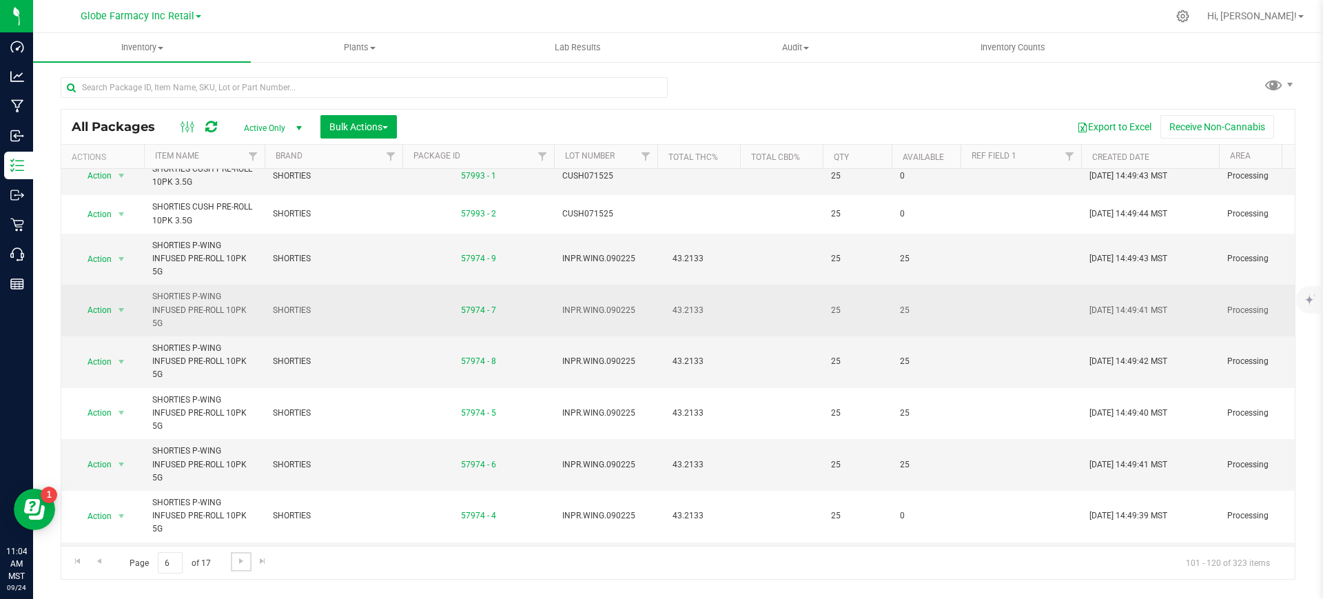
scroll to position [399, 0]
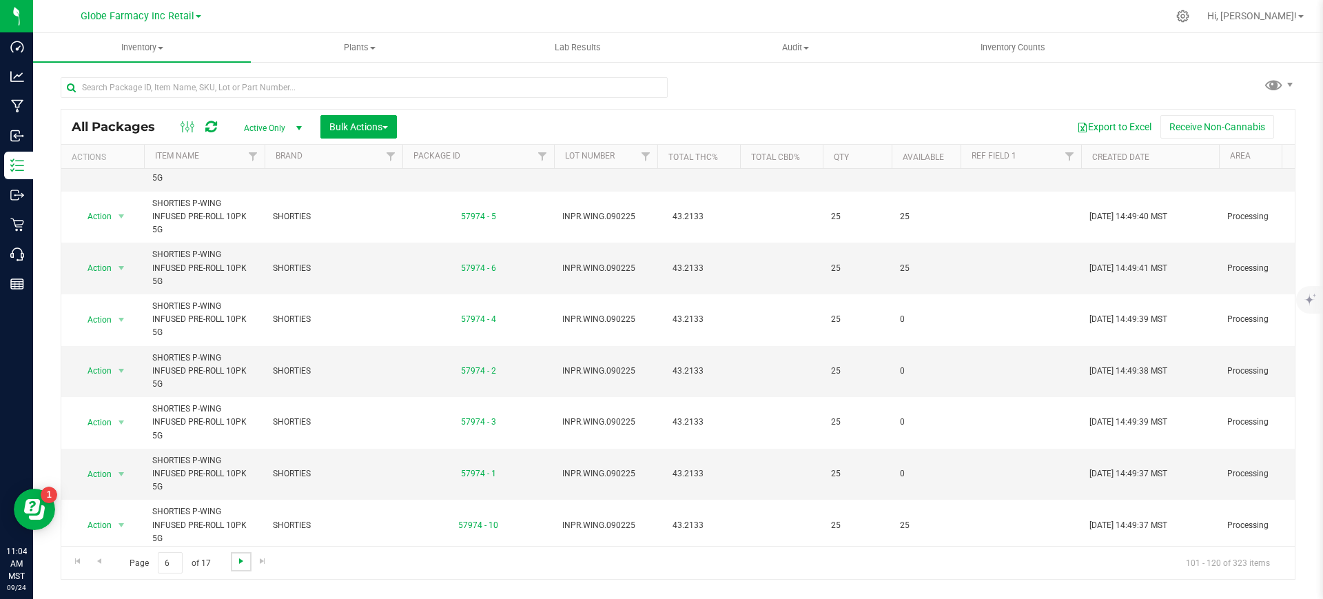
click at [242, 559] on span "Go to the next page" at bounding box center [241, 560] width 11 height 11
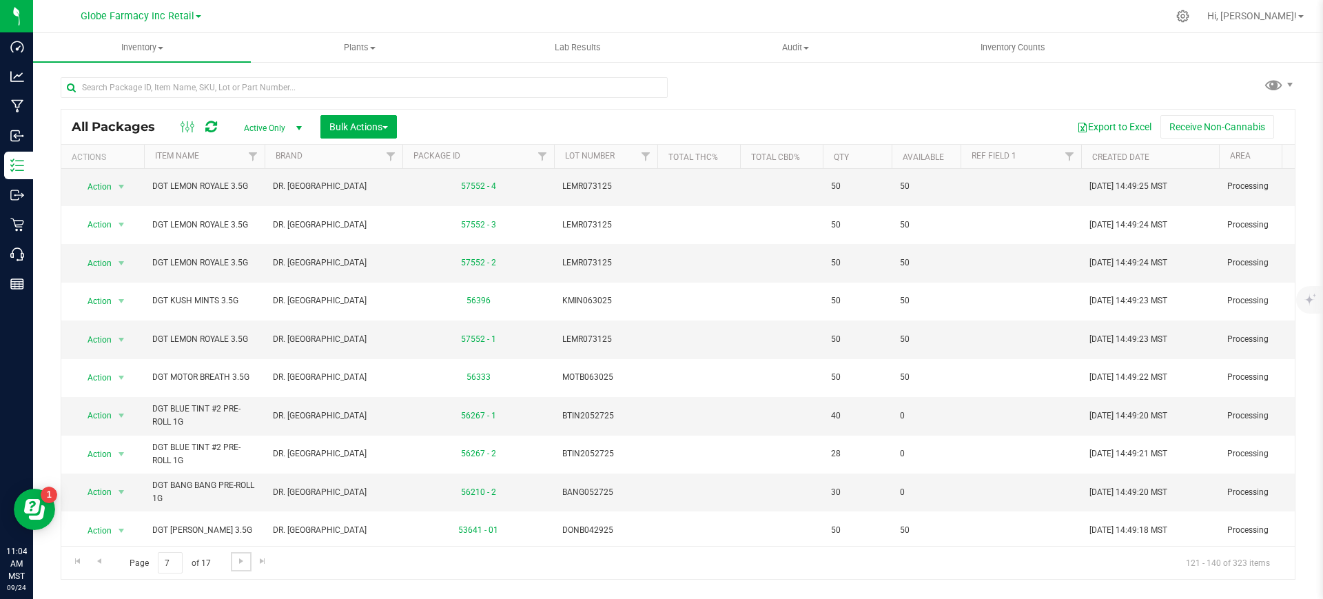
scroll to position [399, 0]
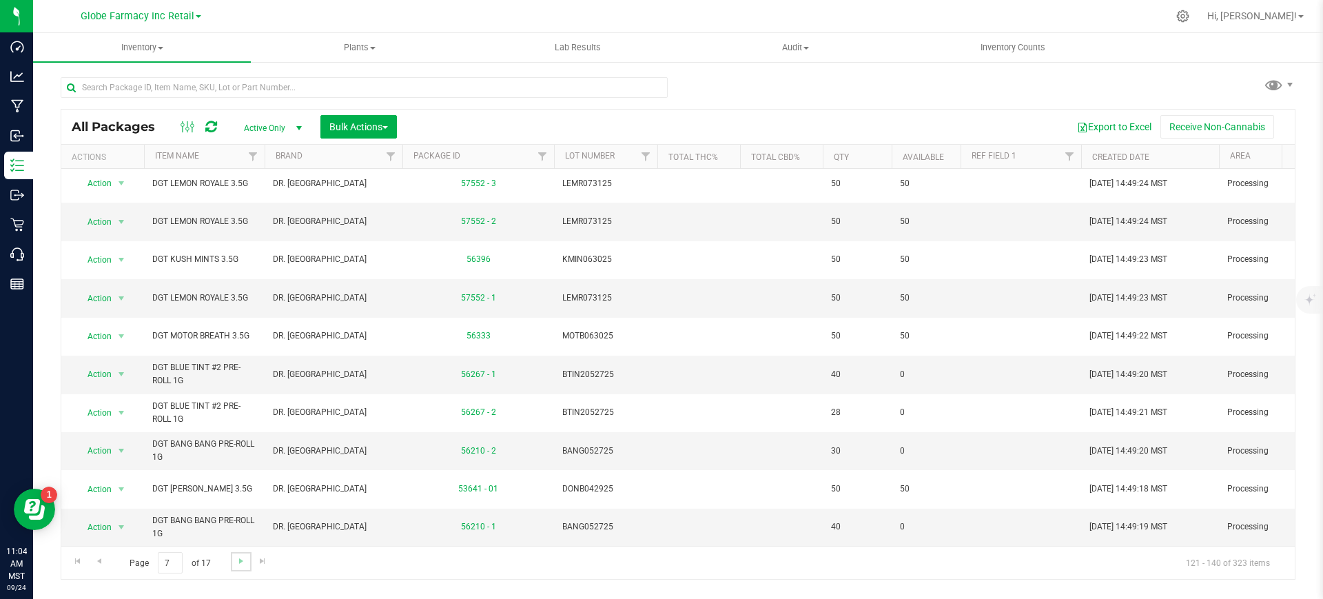
click at [243, 568] on link "Go to the next page" at bounding box center [241, 561] width 20 height 19
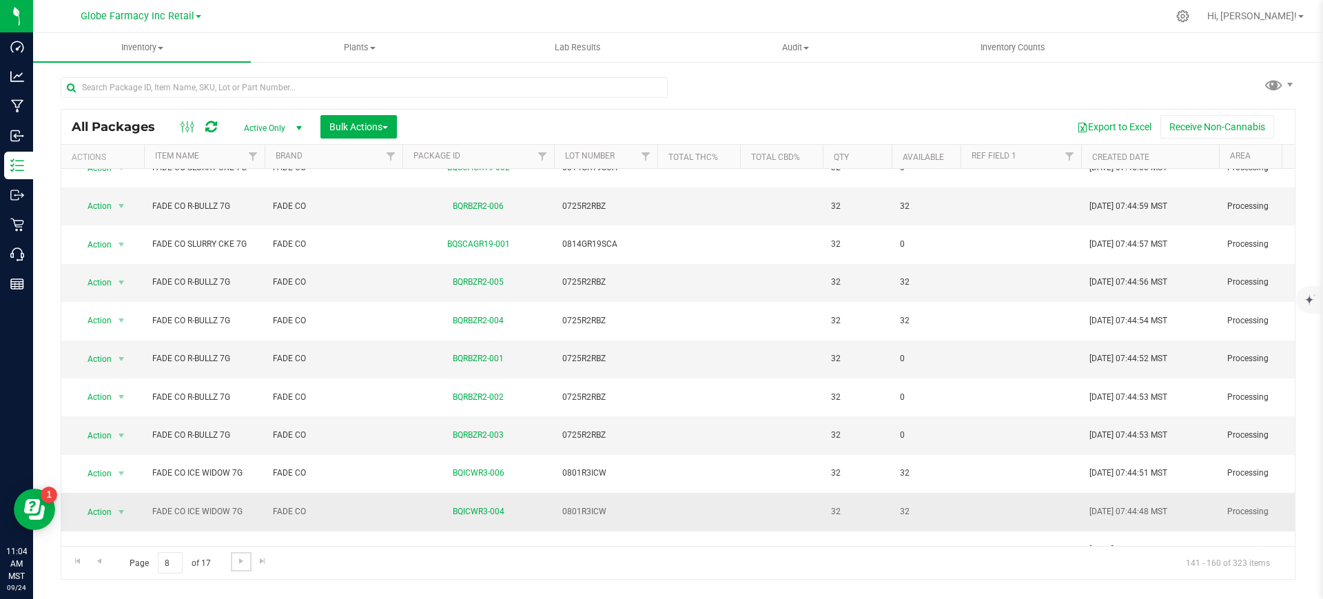
scroll to position [399, 0]
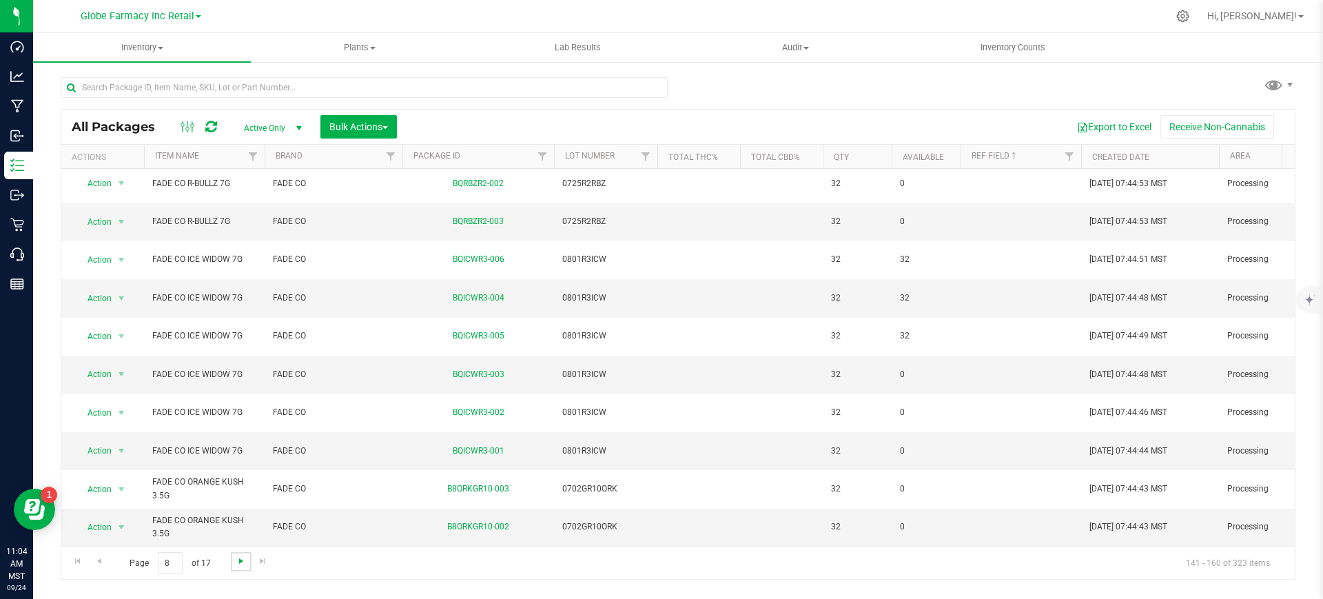
click at [239, 561] on span "Go to the next page" at bounding box center [241, 560] width 11 height 11
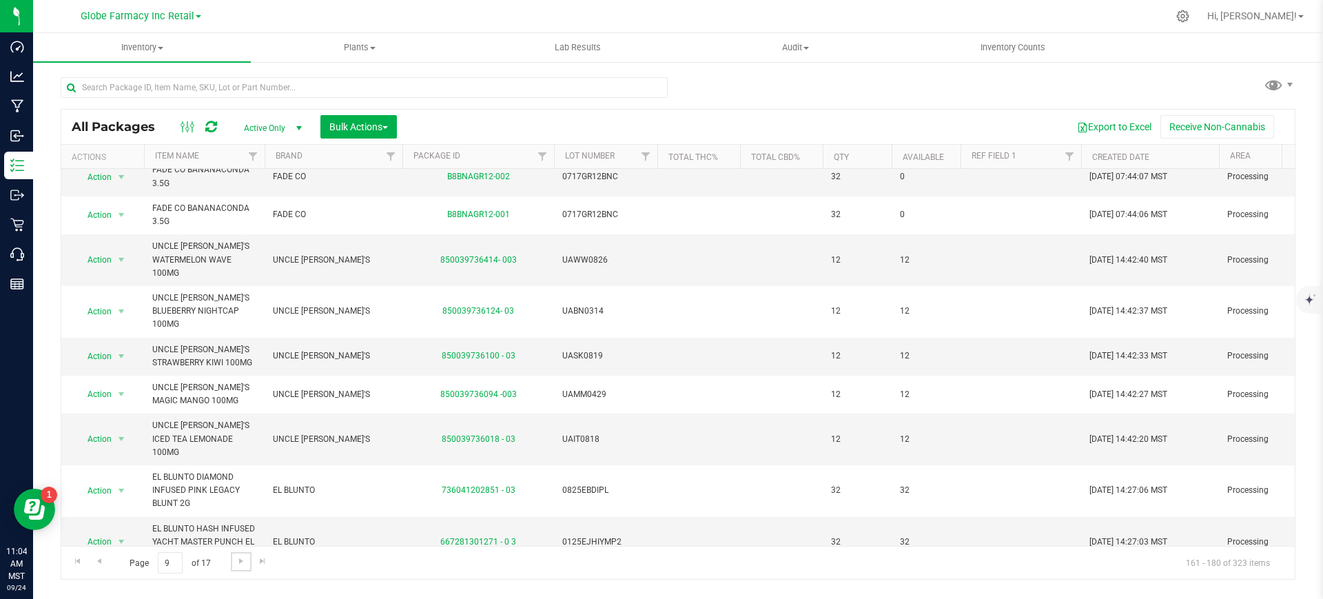
scroll to position [439, 0]
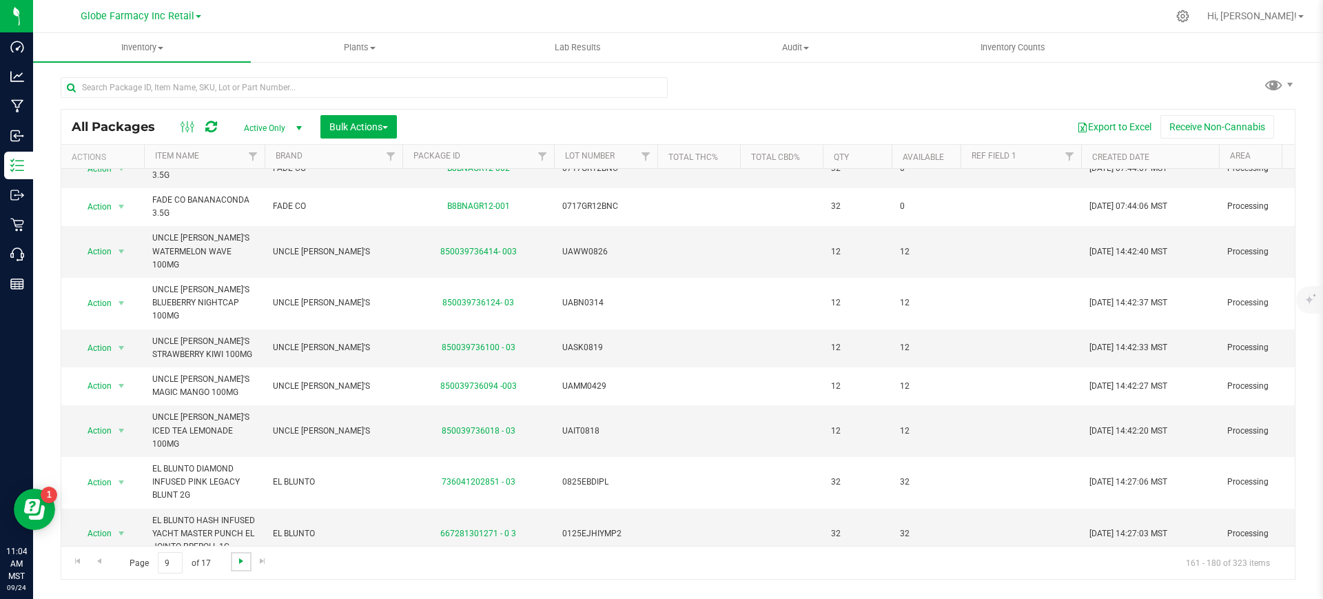
click at [237, 561] on span "Go to the next page" at bounding box center [241, 560] width 11 height 11
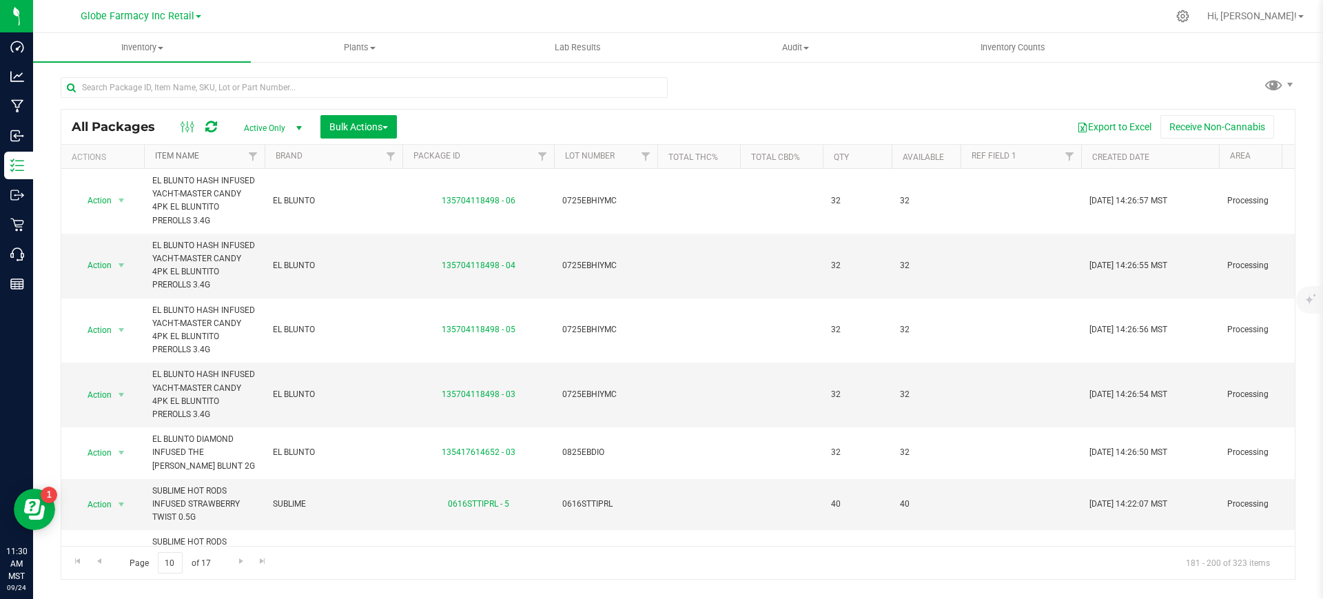
click at [185, 152] on link "Item Name" at bounding box center [177, 156] width 44 height 10
